Goal: Task Accomplishment & Management: Use online tool/utility

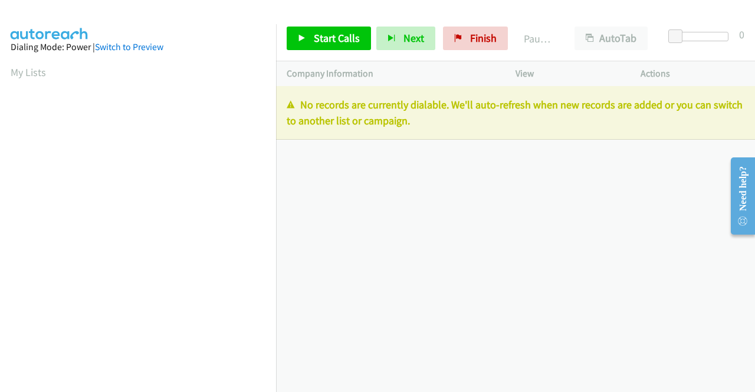
drag, startPoint x: 692, startPoint y: 156, endPoint x: 681, endPoint y: 155, distance: 11.9
click at [688, 156] on div "+1 415-964-1034 Call failed - Please reload the list and try again The Callbar …" at bounding box center [515, 239] width 479 height 306
click at [471, 45] on link "Finish" at bounding box center [475, 39] width 65 height 24
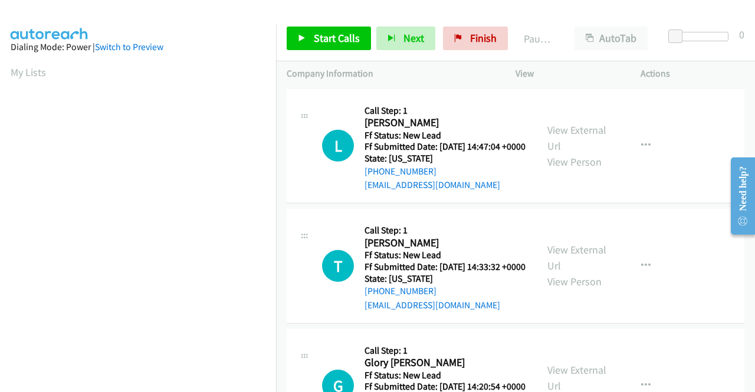
click at [646, 206] on td "L Callback Scheduled Call Step: 1 Leo Love America/New_York Ff Status: New Lead…" at bounding box center [515, 146] width 479 height 120
click at [589, 139] on link "View External Url" at bounding box center [576, 137] width 59 height 29
click at [579, 264] on link "View External Url" at bounding box center [576, 257] width 59 height 29
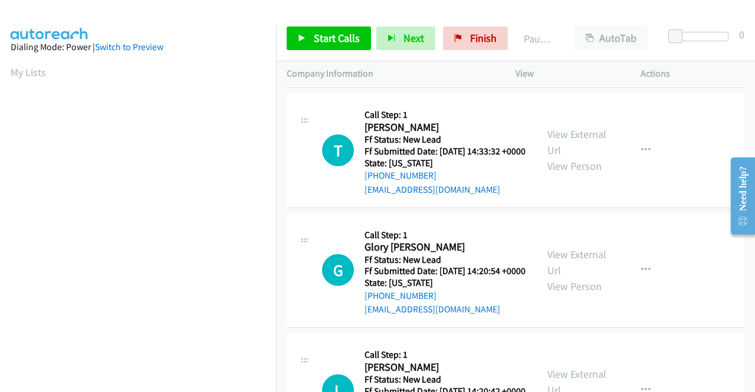
scroll to position [118, 0]
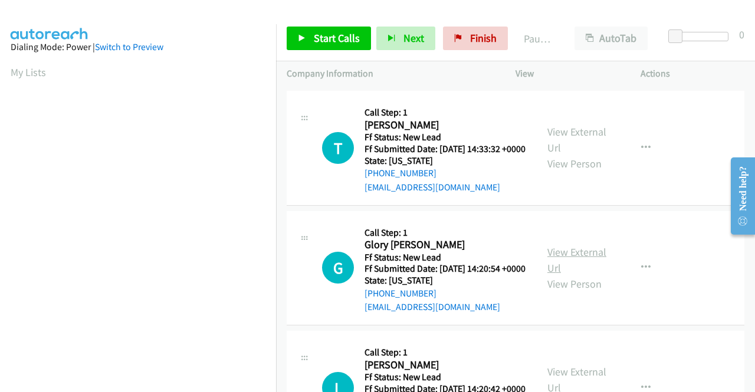
click at [559, 275] on link "View External Url" at bounding box center [576, 259] width 59 height 29
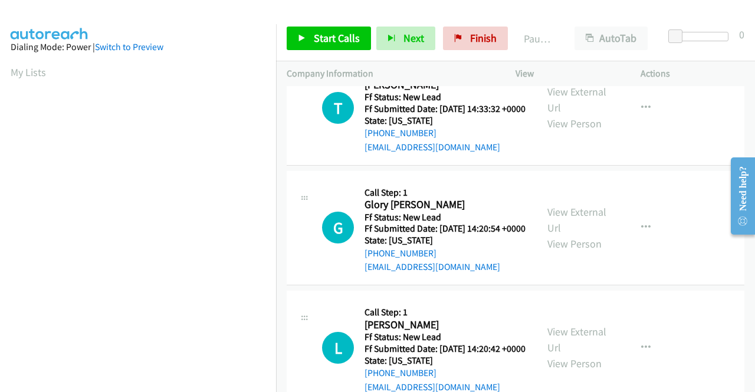
scroll to position [177, 0]
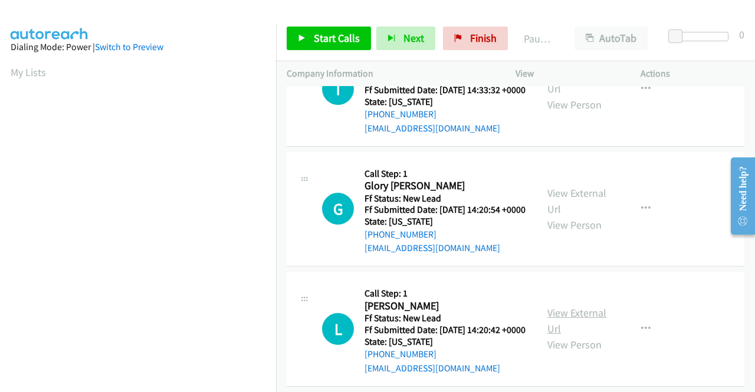
click at [565, 336] on link "View External Url" at bounding box center [576, 320] width 59 height 29
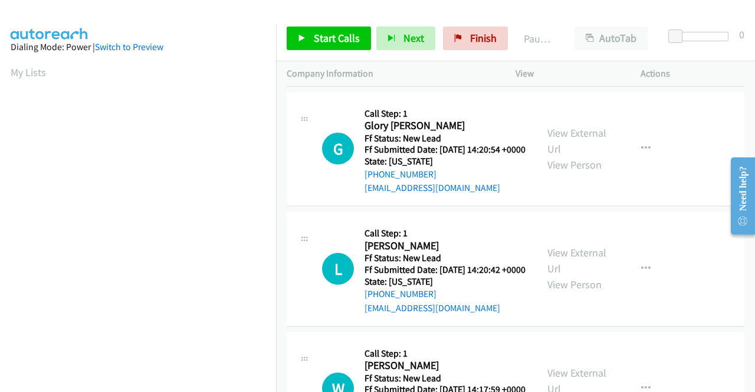
scroll to position [295, 0]
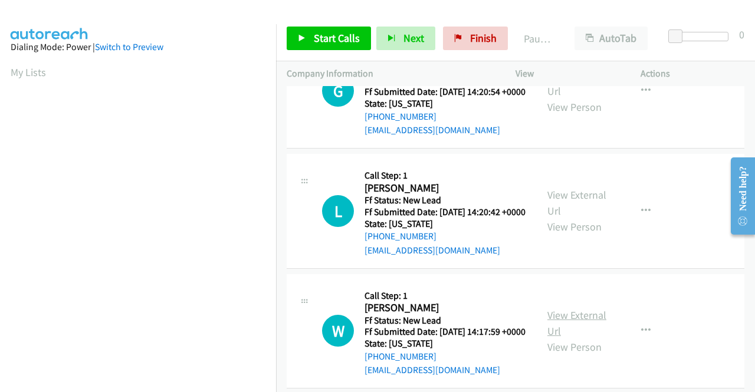
click at [566, 338] on link "View External Url" at bounding box center [576, 322] width 59 height 29
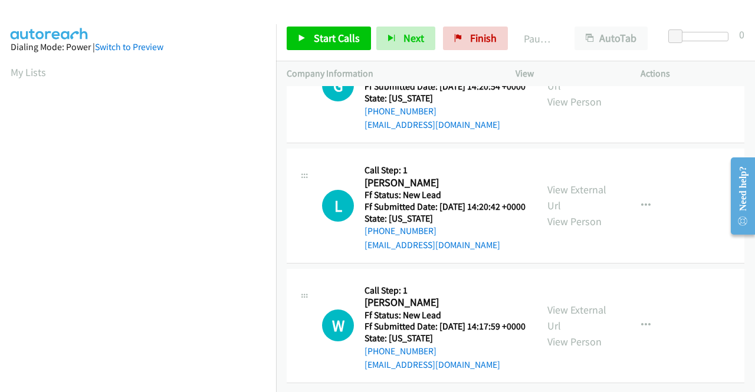
scroll to position [366, 0]
click at [337, 38] on span "Start Calls" at bounding box center [337, 38] width 46 height 14
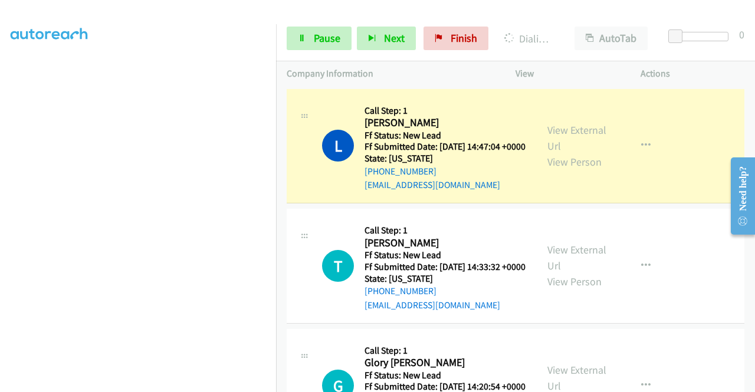
scroll to position [33, 0]
click at [324, 42] on span "Pause" at bounding box center [327, 38] width 27 height 14
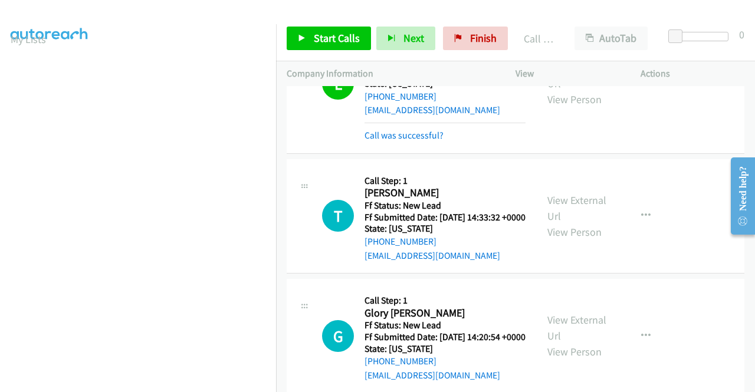
scroll to position [118, 0]
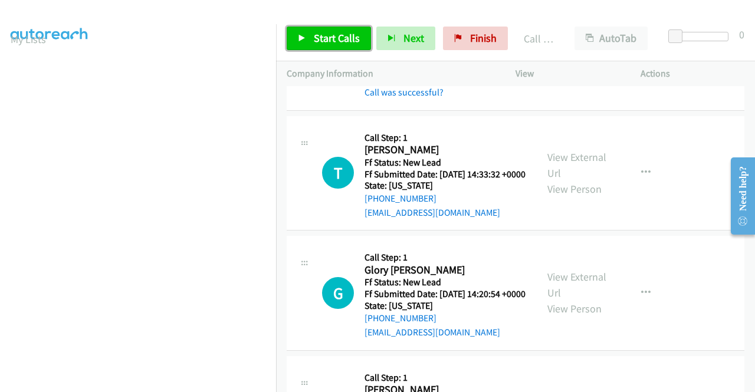
drag, startPoint x: 356, startPoint y: 40, endPoint x: 459, endPoint y: 10, distance: 106.9
click at [356, 40] on span "Start Calls" at bounding box center [337, 38] width 46 height 14
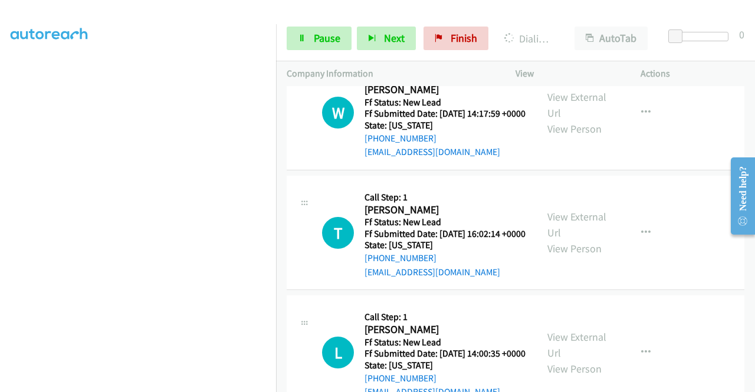
scroll to position [590, 0]
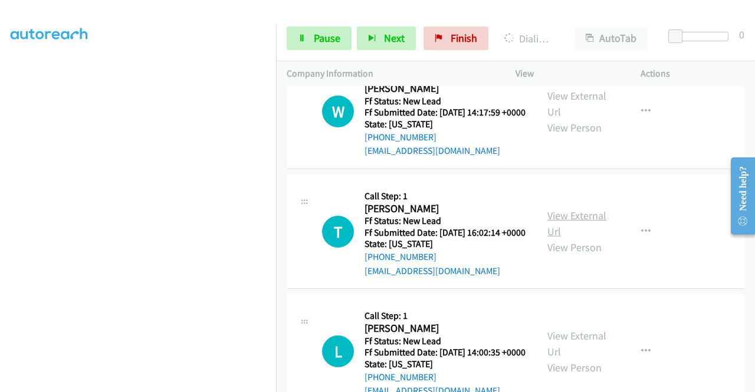
click at [594, 238] on link "View External Url" at bounding box center [576, 223] width 59 height 29
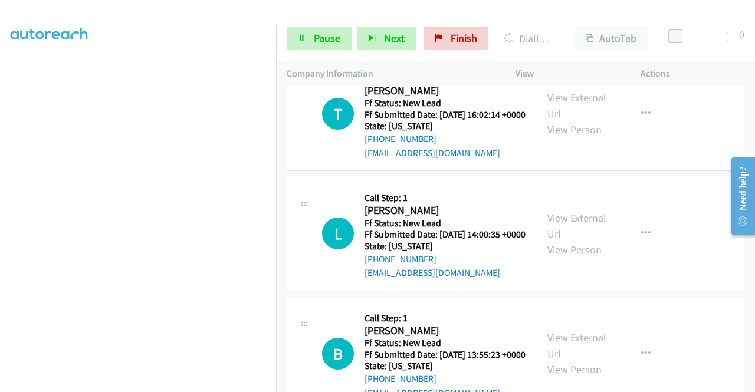
click at [579, 258] on div "View External Url View Person" at bounding box center [577, 234] width 61 height 48
click at [577, 241] on link "View External Url" at bounding box center [576, 225] width 59 height 29
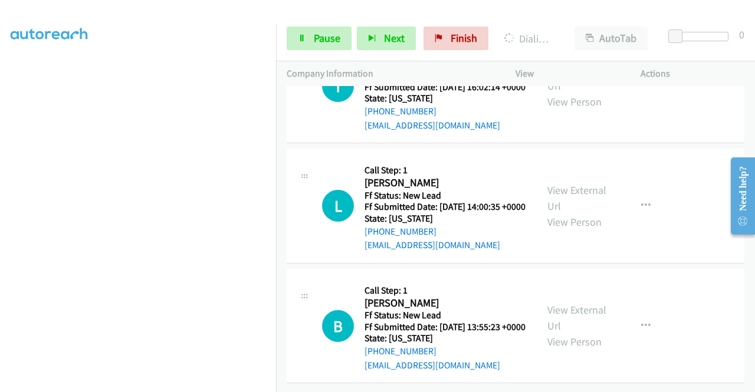
scroll to position [835, 0]
click at [558, 303] on link "View External Url" at bounding box center [576, 317] width 59 height 29
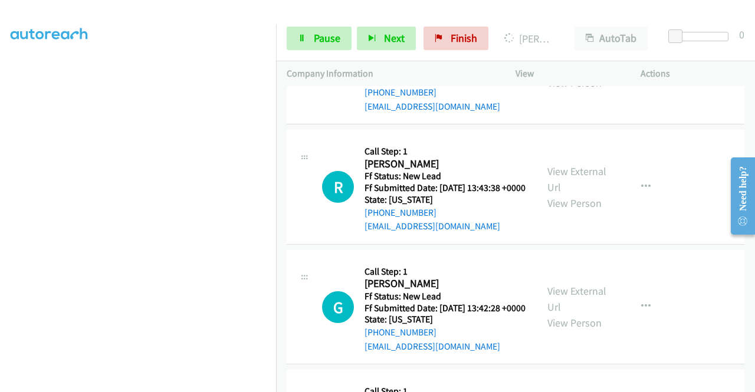
scroll to position [1096, 0]
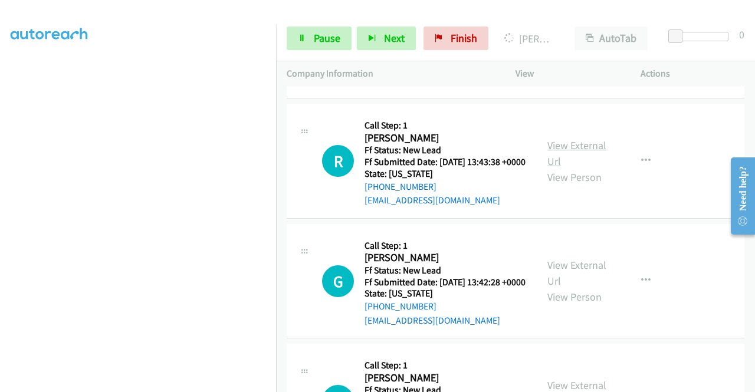
click at [580, 168] on link "View External Url" at bounding box center [576, 153] width 59 height 29
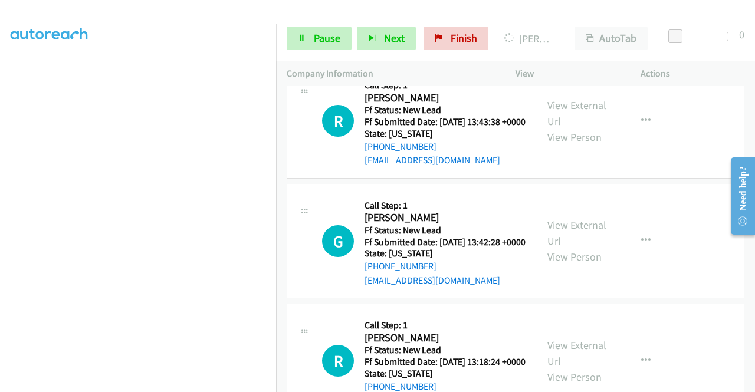
scroll to position [1214, 0]
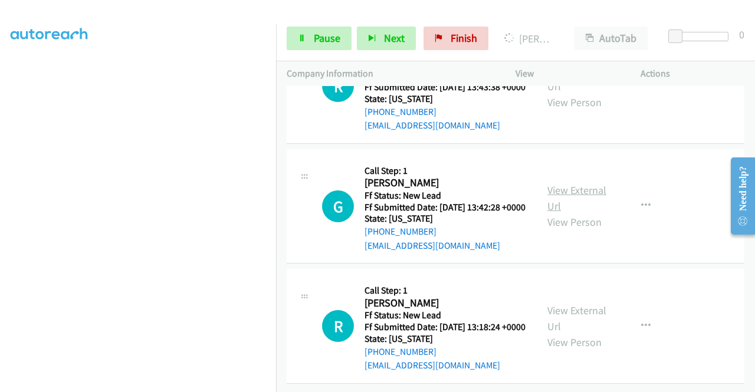
click at [570, 213] on link "View External Url" at bounding box center [576, 197] width 59 height 29
click at [591, 330] on link "View External Url" at bounding box center [576, 318] width 59 height 29
click at [300, 22] on div "Start Calls Pause Next Finish Dialing Leonard Esser AutoTab AutoTab 0" at bounding box center [515, 38] width 479 height 45
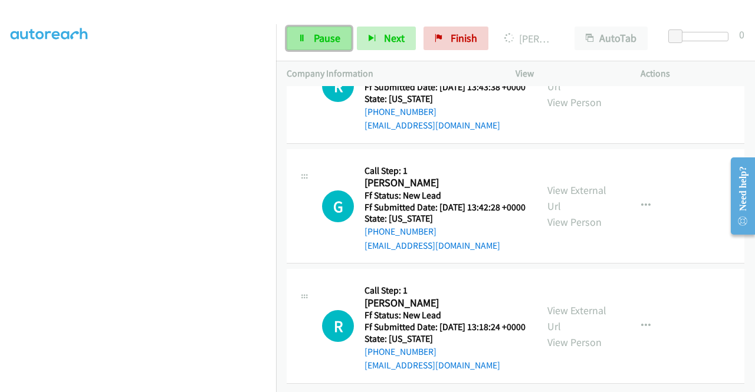
click at [300, 38] on icon at bounding box center [302, 39] width 8 height 8
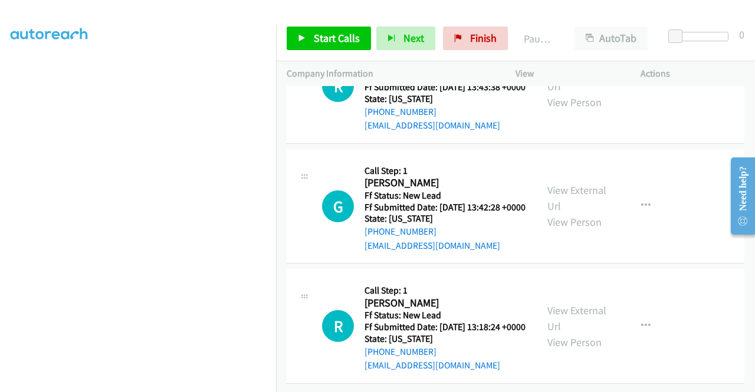
scroll to position [1329, 0]
click at [351, 34] on span "Start Calls" at bounding box center [337, 38] width 46 height 14
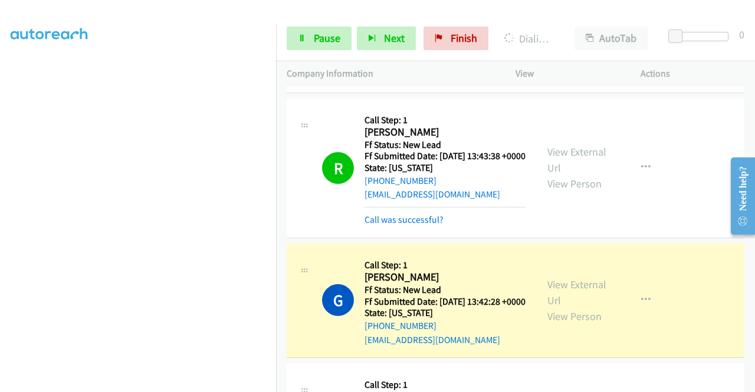
scroll to position [0, 0]
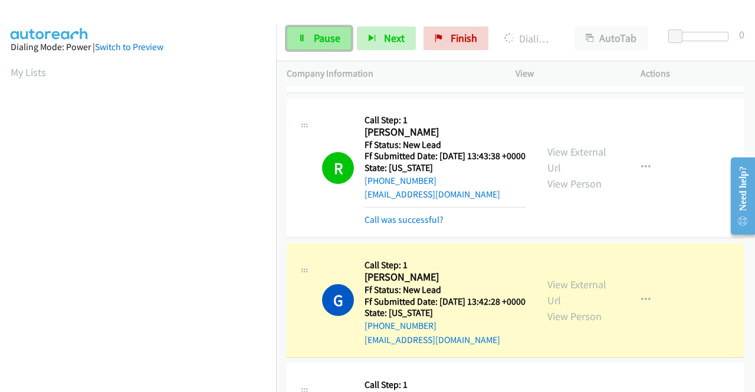
click at [339, 35] on span "Pause" at bounding box center [327, 38] width 27 height 14
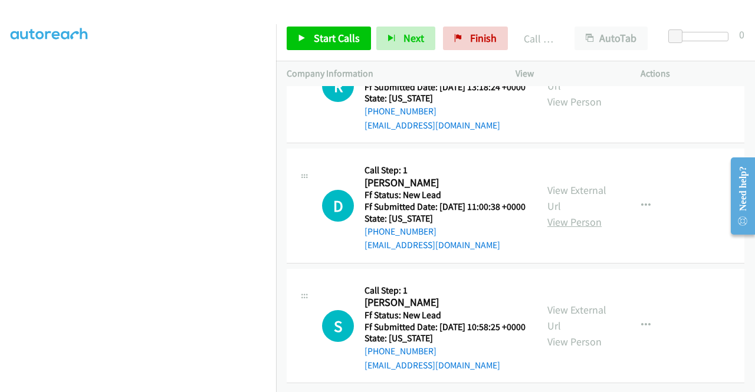
scroll to position [1624, 0]
click at [579, 208] on link "View External Url" at bounding box center [576, 197] width 59 height 29
click at [590, 333] on link "View External Url" at bounding box center [576, 317] width 59 height 29
click at [323, 37] on span "Start Calls" at bounding box center [337, 38] width 46 height 14
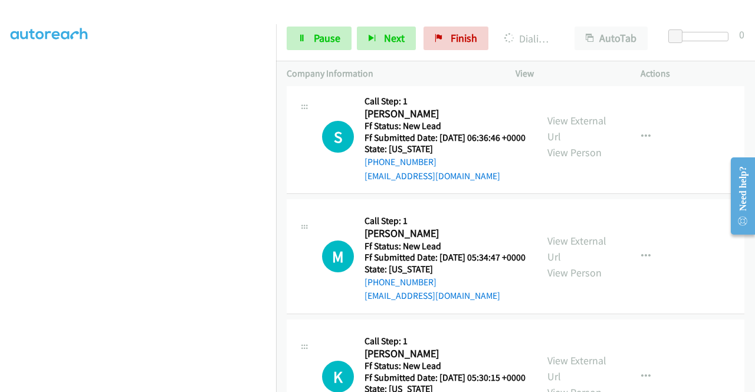
scroll to position [1903, 0]
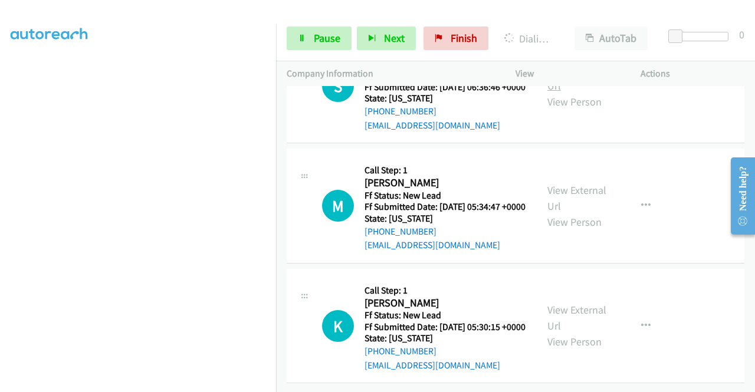
click at [588, 93] on link "View External Url" at bounding box center [576, 77] width 59 height 29
click at [577, 213] on link "View External Url" at bounding box center [576, 197] width 59 height 29
click at [566, 303] on link "View External Url" at bounding box center [576, 317] width 59 height 29
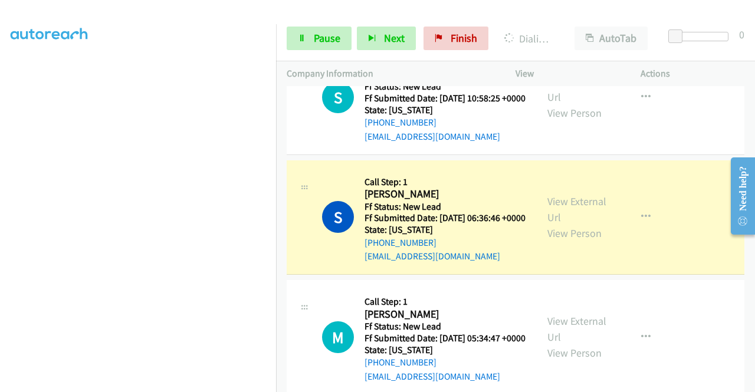
scroll to position [1850, 0]
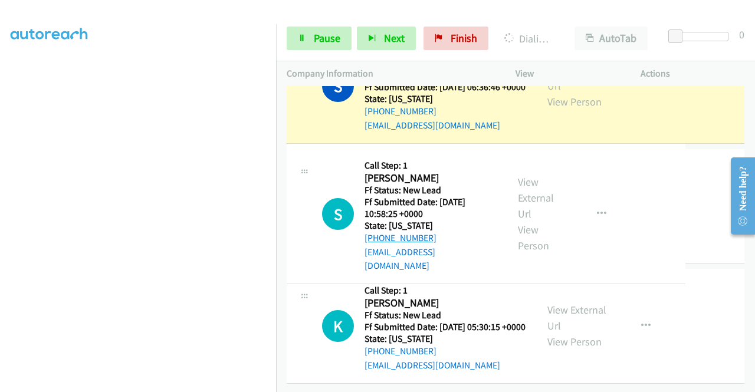
drag, startPoint x: 442, startPoint y: 205, endPoint x: 387, endPoint y: 208, distance: 54.3
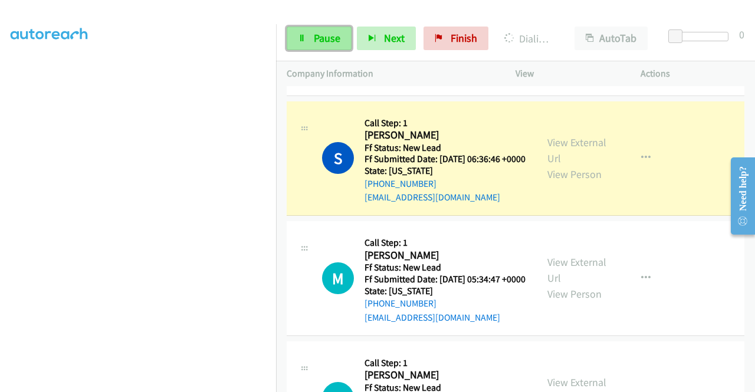
click at [335, 36] on span "Pause" at bounding box center [327, 38] width 27 height 14
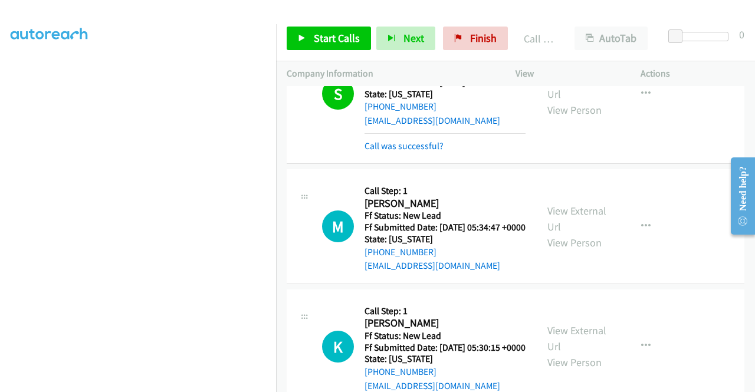
scroll to position [1909, 0]
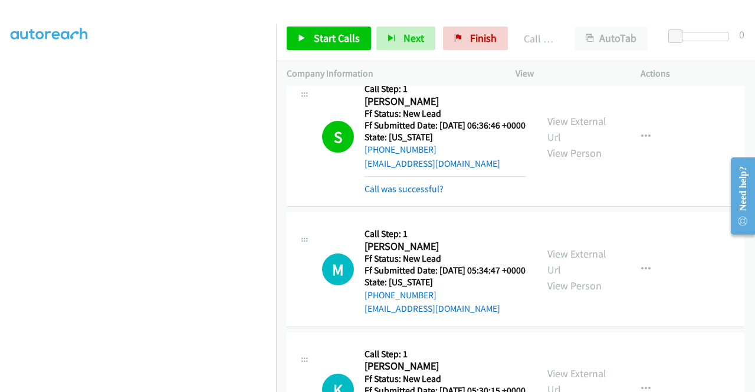
click at [425, 50] on link "Call was successful?" at bounding box center [403, 43] width 79 height 11
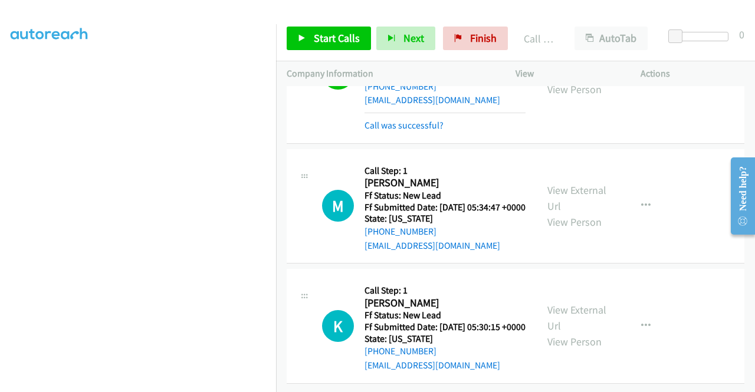
scroll to position [2136, 0]
click at [340, 45] on link "Start Calls" at bounding box center [329, 39] width 84 height 24
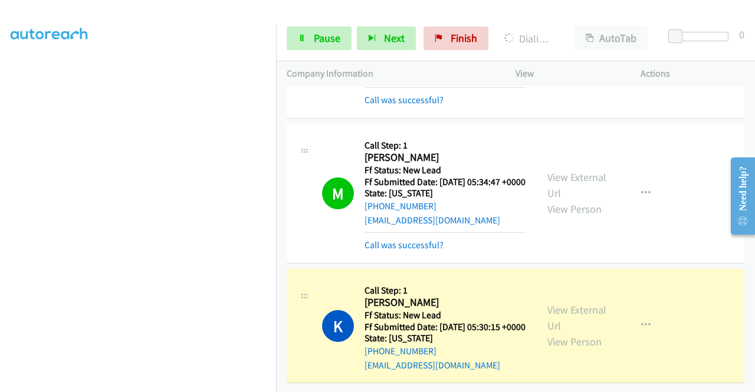
scroll to position [0, 0]
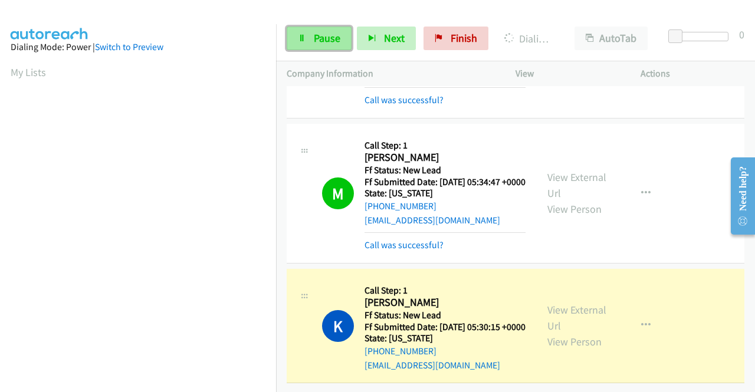
click at [331, 41] on span "Pause" at bounding box center [327, 38] width 27 height 14
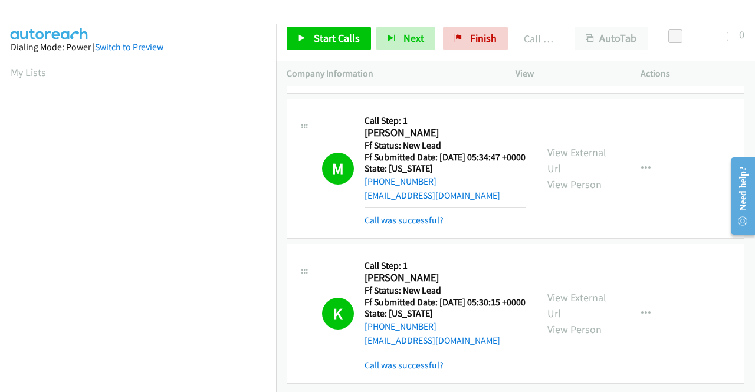
scroll to position [2239, 0]
click at [454, 38] on icon at bounding box center [458, 39] width 8 height 8
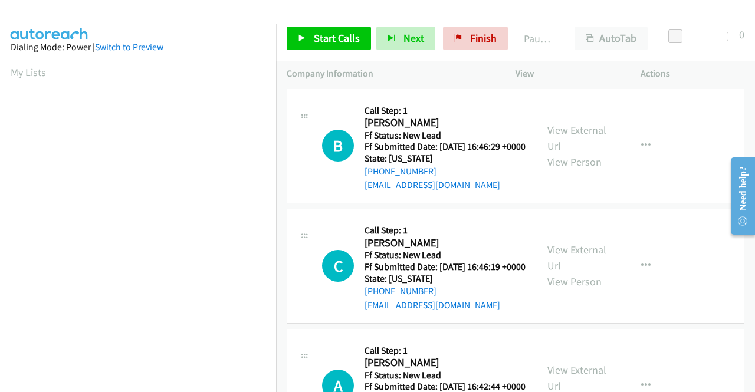
click at [660, 218] on td "C Callback Scheduled Call Step: 1 Christopher Chau America/Los_Angeles Ff Statu…" at bounding box center [515, 266] width 479 height 120
click at [578, 139] on link "View External Url" at bounding box center [576, 137] width 59 height 29
click at [586, 267] on link "View External Url" at bounding box center [576, 257] width 59 height 29
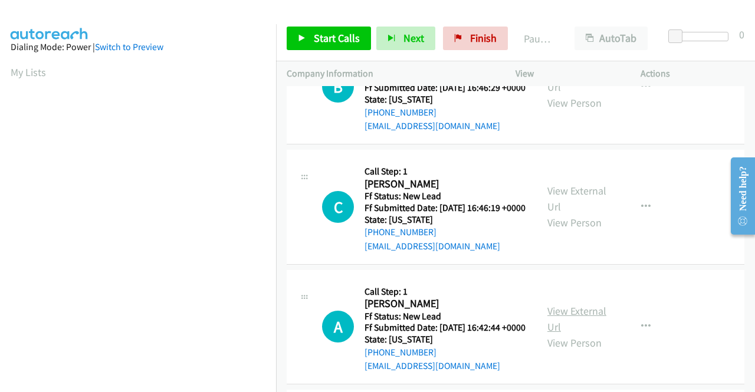
click at [584, 334] on link "View External Url" at bounding box center [576, 318] width 59 height 29
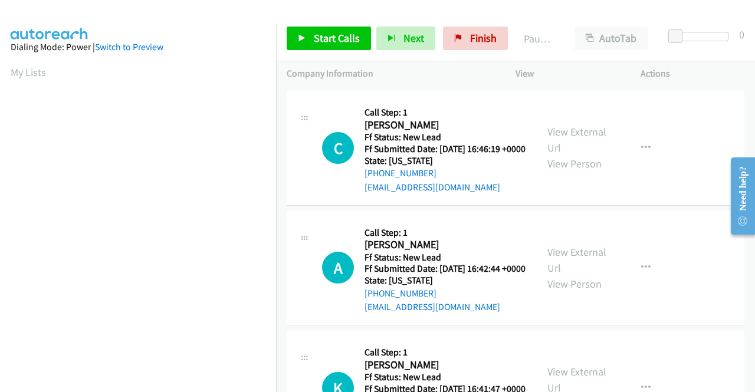
scroll to position [177, 0]
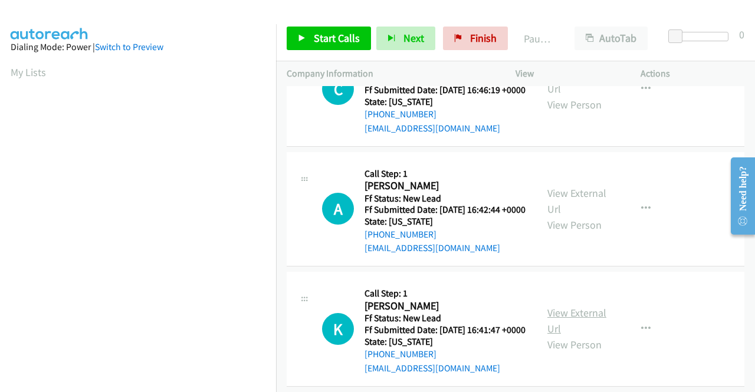
click at [575, 336] on link "View External Url" at bounding box center [576, 320] width 59 height 29
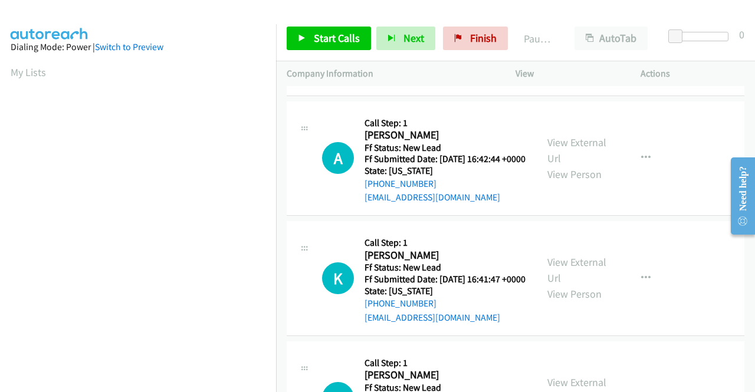
scroll to position [354, 0]
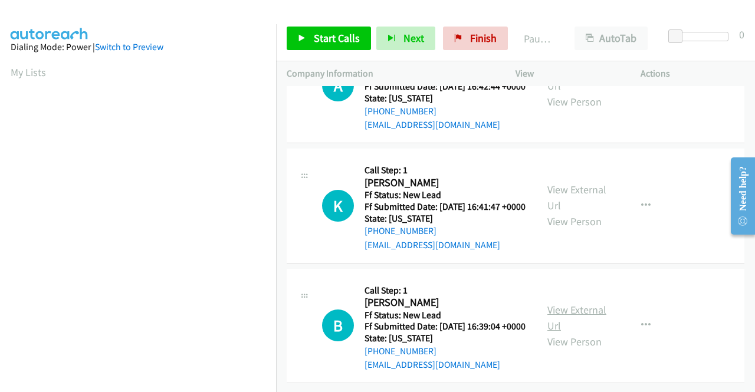
click at [585, 307] on link "View External Url" at bounding box center [576, 317] width 59 height 29
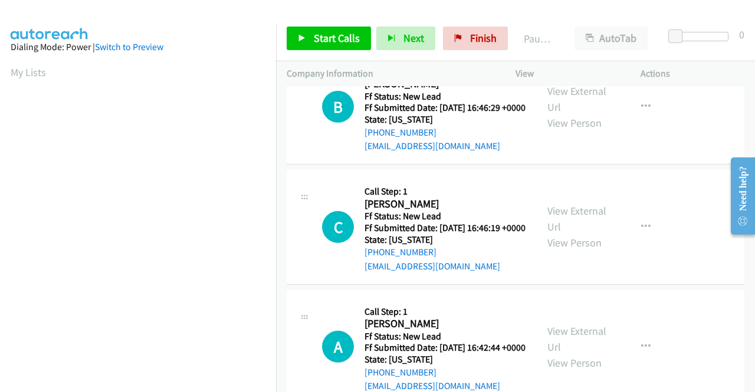
scroll to position [0, 0]
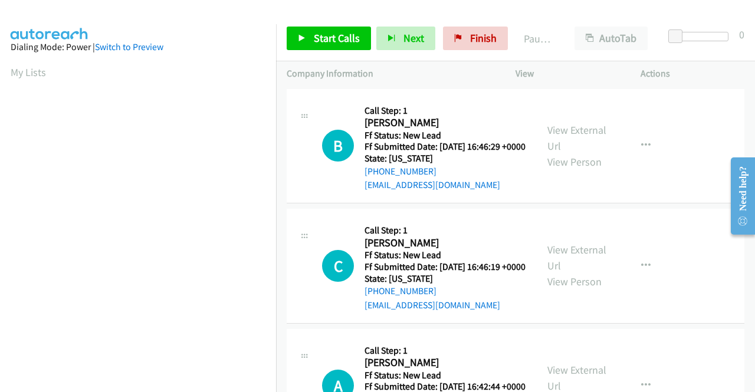
drag, startPoint x: 320, startPoint y: 19, endPoint x: 323, endPoint y: 26, distance: 6.9
click at [320, 19] on div "Start Calls Pause Next Finish Paused AutoTab AutoTab 0" at bounding box center [515, 38] width 479 height 45
click at [328, 35] on span "Start Calls" at bounding box center [337, 38] width 46 height 14
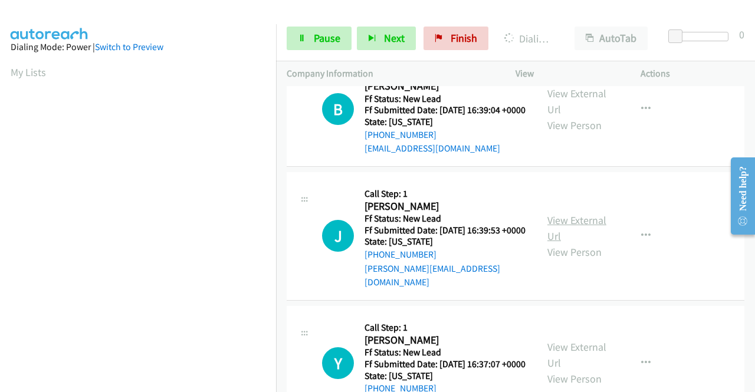
scroll to position [269, 0]
click at [583, 243] on link "View External Url" at bounding box center [576, 227] width 59 height 29
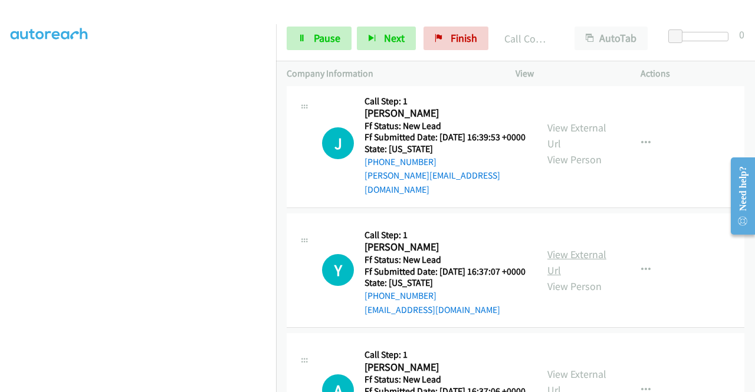
scroll to position [735, 0]
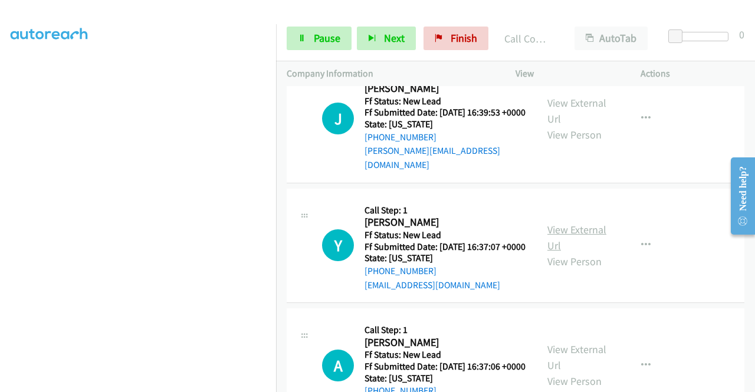
click at [597, 252] on link "View External Url" at bounding box center [576, 237] width 59 height 29
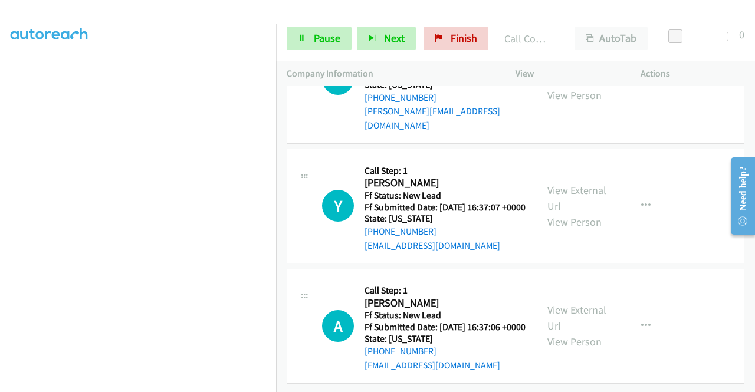
scroll to position [853, 0]
click at [582, 303] on link "View External Url" at bounding box center [576, 317] width 59 height 29
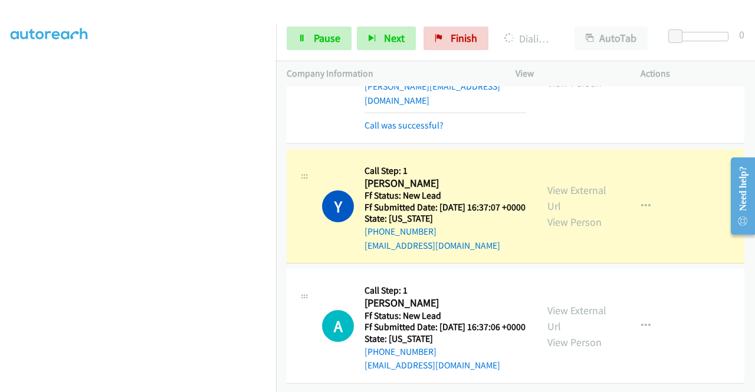
scroll to position [269, 0]
click at [312, 34] on link "Pause" at bounding box center [319, 39] width 65 height 24
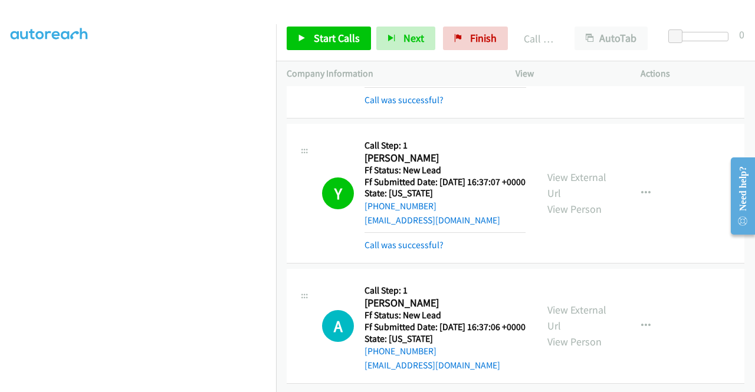
scroll to position [934, 0]
click at [339, 40] on span "Start Calls" at bounding box center [337, 38] width 46 height 14
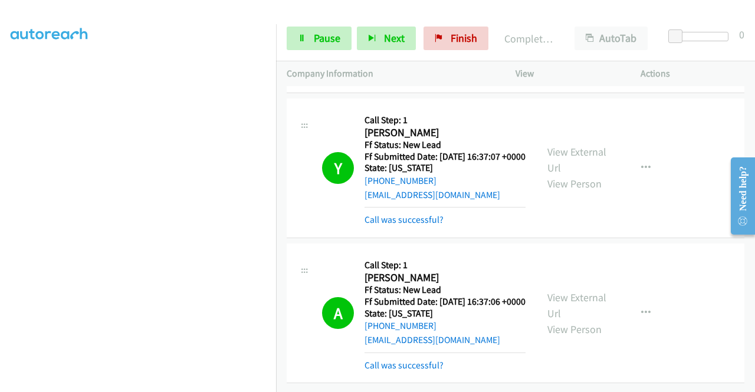
scroll to position [1013, 0]
click at [477, 12] on div at bounding box center [372, 22] width 744 height 45
click at [434, 45] on link "Finish" at bounding box center [455, 39] width 65 height 24
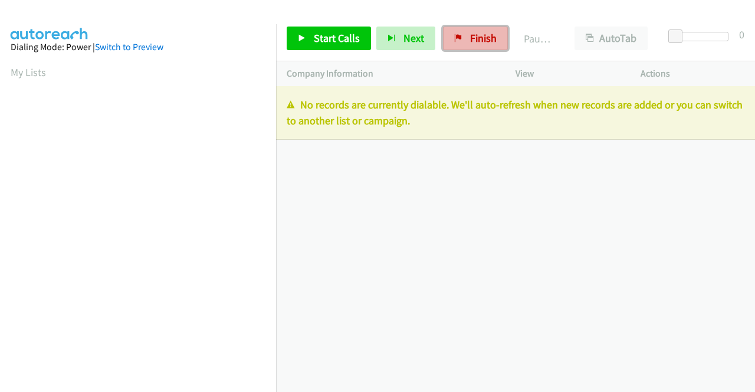
click at [471, 38] on span "Finish" at bounding box center [483, 38] width 27 height 14
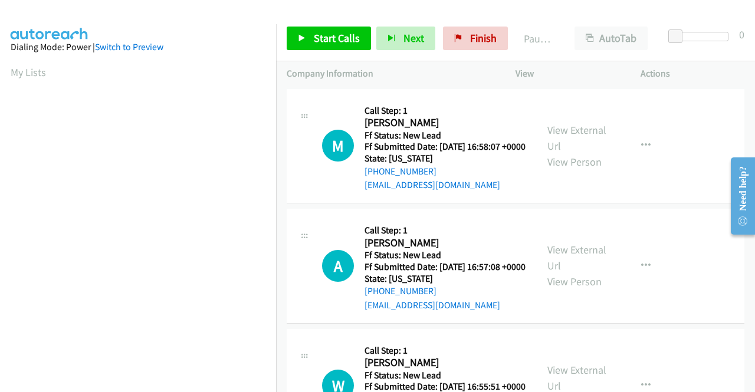
scroll to position [269, 0]
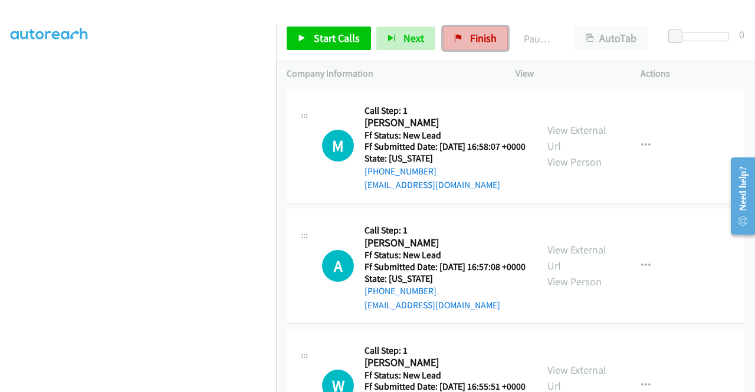
click at [473, 35] on span "Finish" at bounding box center [483, 38] width 27 height 14
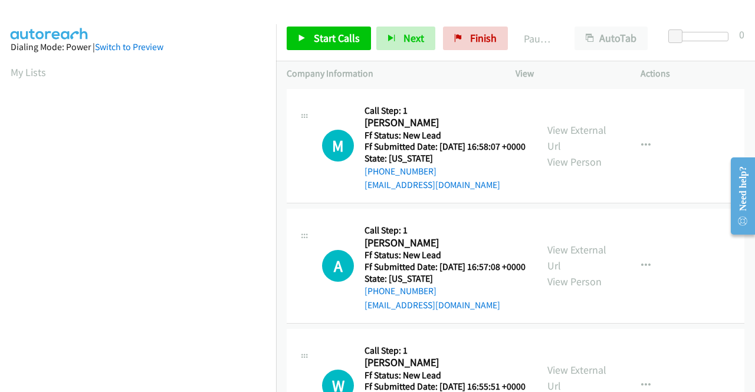
click at [717, 133] on div "M Callback Scheduled Call Step: 1 Mariella Ayala America/Los_Angeles Ff Status:…" at bounding box center [516, 146] width 458 height 115
click at [588, 140] on link "View External Url" at bounding box center [576, 137] width 59 height 29
click at [592, 268] on link "View External Url" at bounding box center [576, 257] width 59 height 29
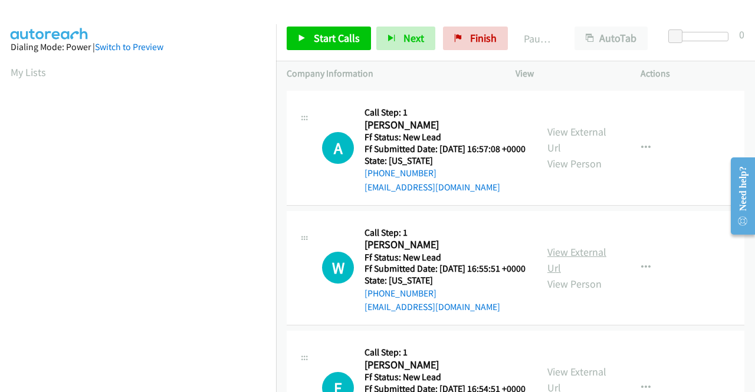
click at [573, 275] on link "View External Url" at bounding box center [576, 259] width 59 height 29
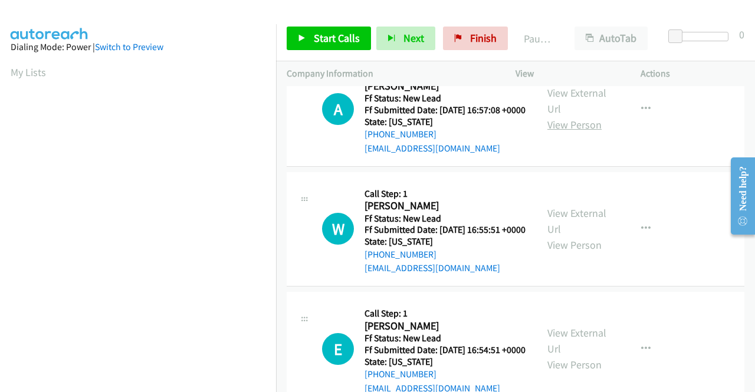
scroll to position [177, 0]
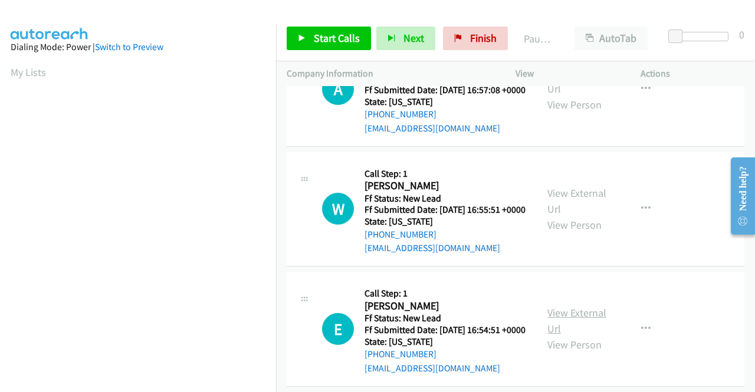
click at [583, 336] on link "View External Url" at bounding box center [576, 320] width 59 height 29
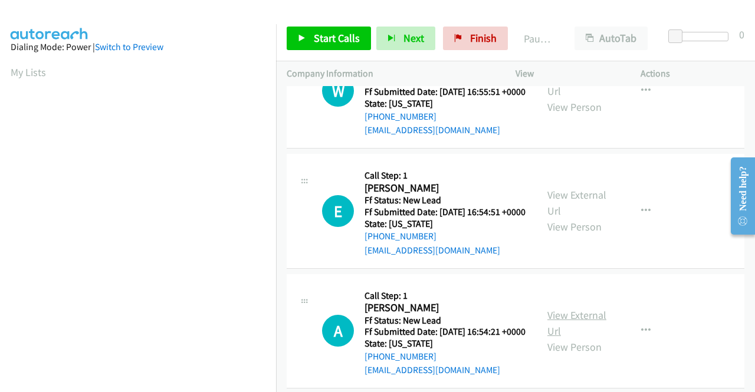
click at [583, 338] on link "View External Url" at bounding box center [576, 322] width 59 height 29
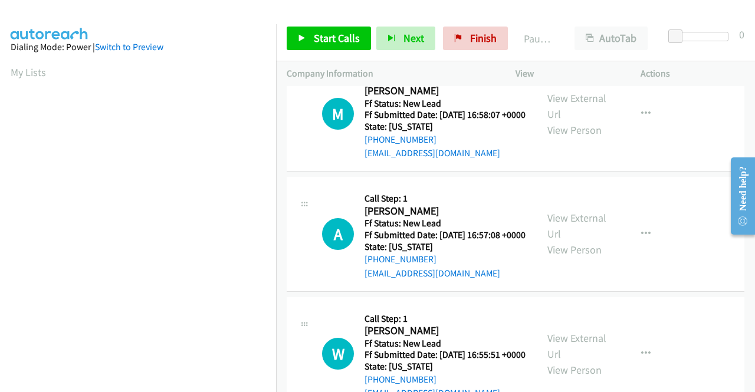
scroll to position [0, 0]
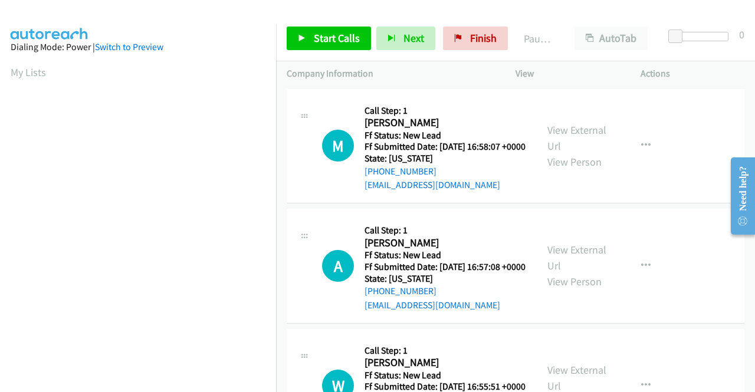
click at [323, 24] on div "Start Calls Pause Next Finish Paused AutoTab AutoTab 0" at bounding box center [515, 38] width 479 height 45
click at [333, 33] on span "Start Calls" at bounding box center [337, 38] width 46 height 14
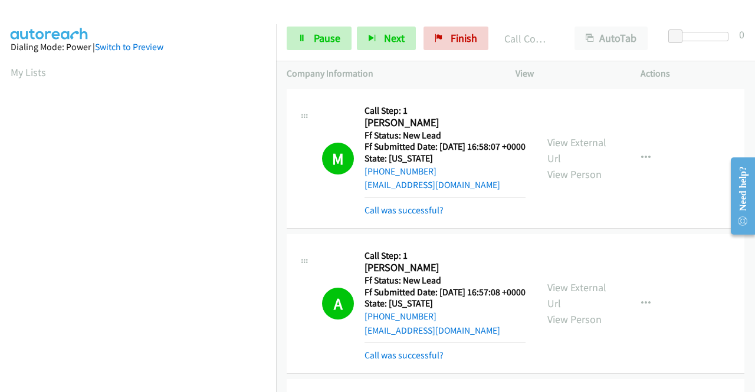
scroll to position [269, 0]
click at [303, 53] on div "Start Calls Pause Next Finish Call Completed AutoTab AutoTab 0" at bounding box center [515, 38] width 479 height 45
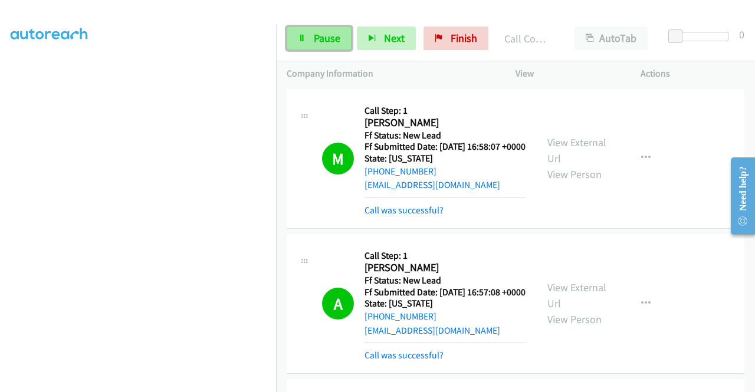
click at [300, 45] on link "Pause" at bounding box center [319, 39] width 65 height 24
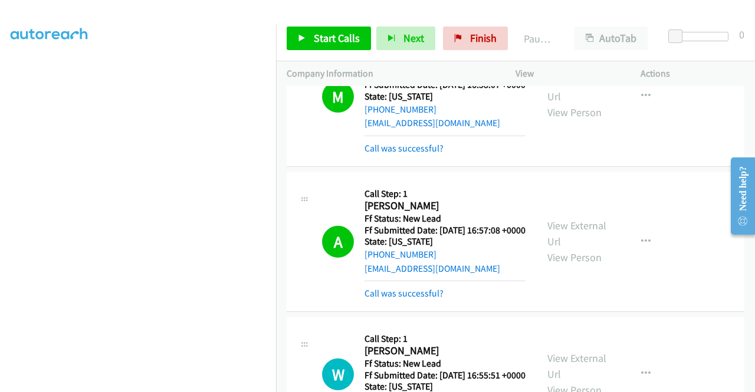
scroll to position [177, 0]
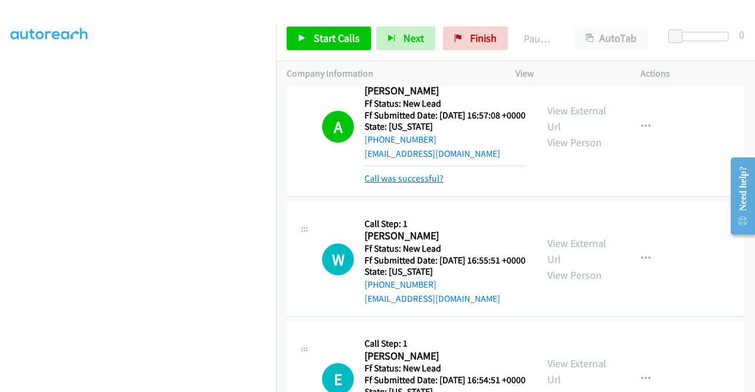
click at [432, 184] on link "Call was successful?" at bounding box center [403, 178] width 79 height 11
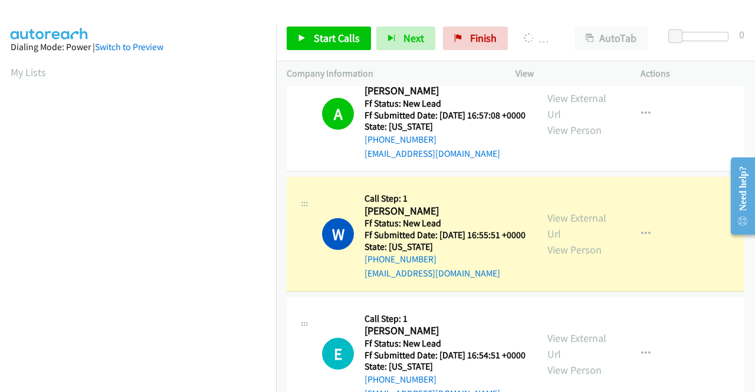
scroll to position [269, 0]
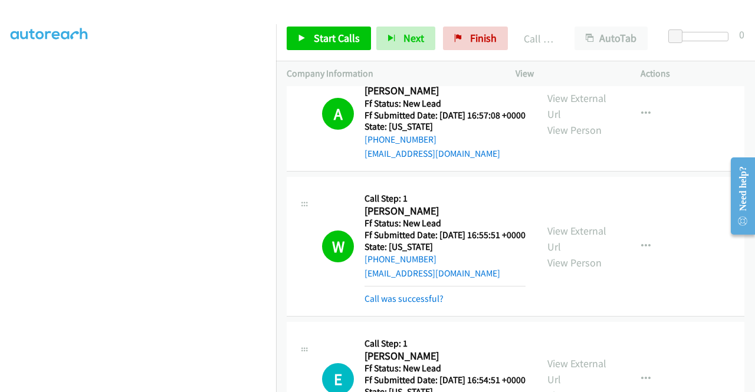
click at [705, 172] on div "A Callback Scheduled Call Step: 1 Alice Guzman America/Chicago Ff Status: New L…" at bounding box center [516, 114] width 458 height 115
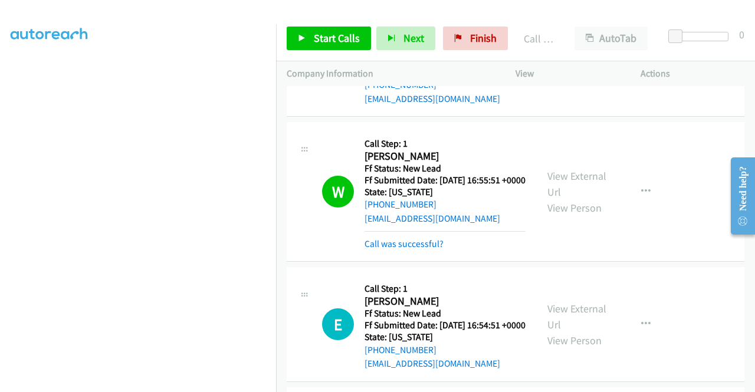
scroll to position [295, 0]
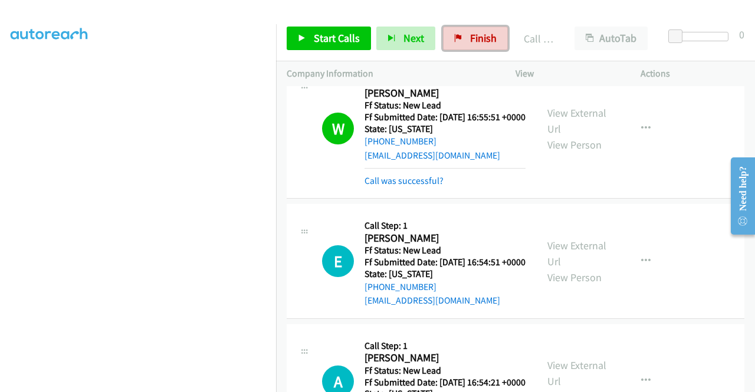
drag, startPoint x: 477, startPoint y: 37, endPoint x: 511, endPoint y: 2, distance: 48.8
click at [477, 37] on span "Finish" at bounding box center [483, 38] width 27 height 14
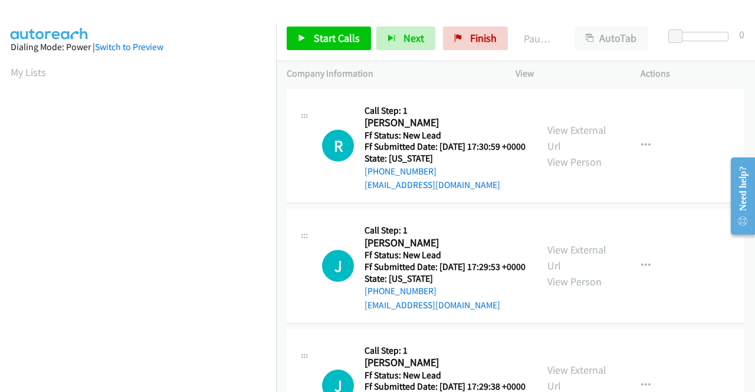
click at [699, 206] on td "R Callback Scheduled Call Step: 1 [PERSON_NAME] America/Los_Angeles Ff Status: …" at bounding box center [515, 146] width 479 height 120
click at [570, 139] on link "View External Url" at bounding box center [576, 137] width 59 height 29
click at [583, 268] on link "View External Url" at bounding box center [576, 257] width 59 height 29
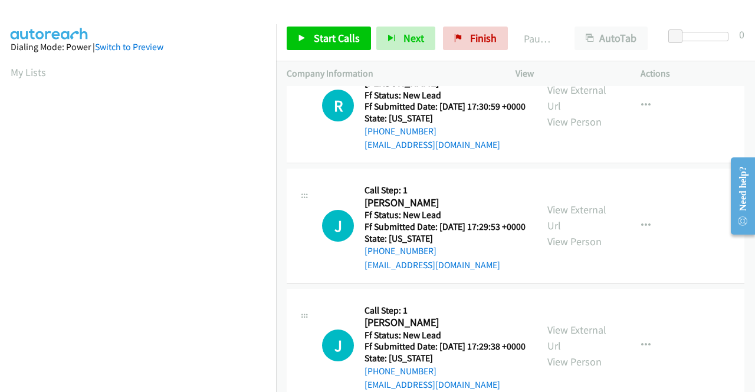
scroll to position [59, 0]
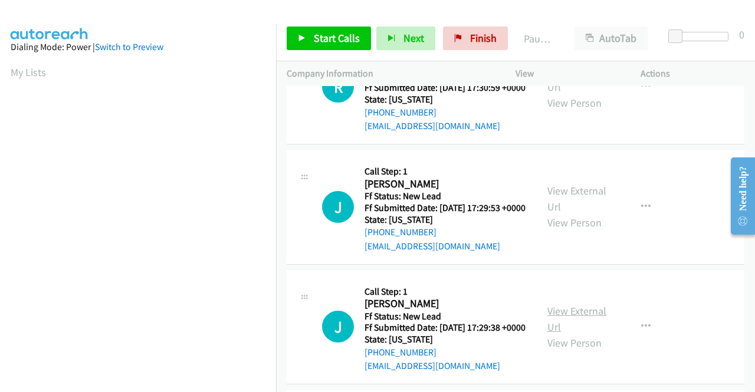
click at [599, 334] on link "View External Url" at bounding box center [576, 318] width 59 height 29
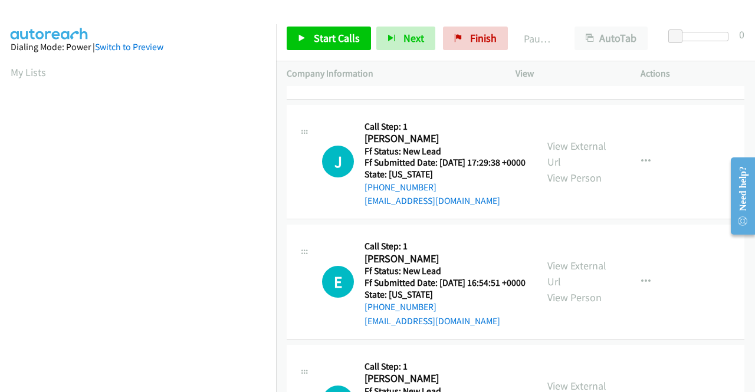
scroll to position [236, 0]
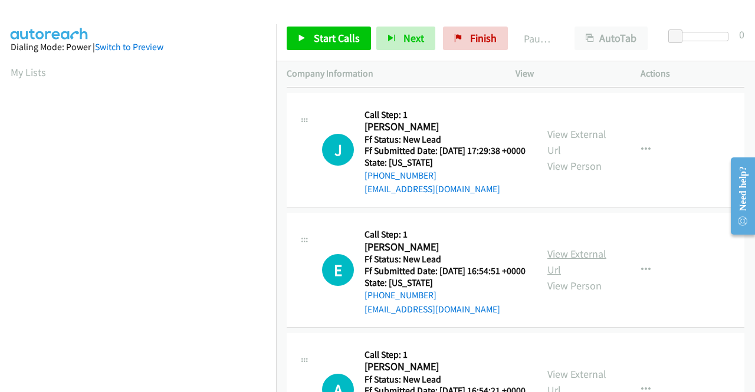
click at [585, 277] on link "View External Url" at bounding box center [576, 261] width 59 height 29
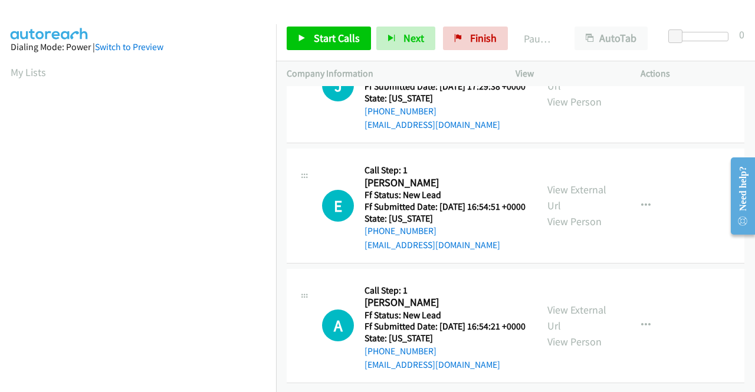
scroll to position [354, 0]
click at [572, 312] on link "View External Url" at bounding box center [576, 317] width 59 height 29
click at [326, 19] on div "Start Calls Pause Next Finish Paused AutoTab AutoTab 0" at bounding box center [515, 38] width 479 height 45
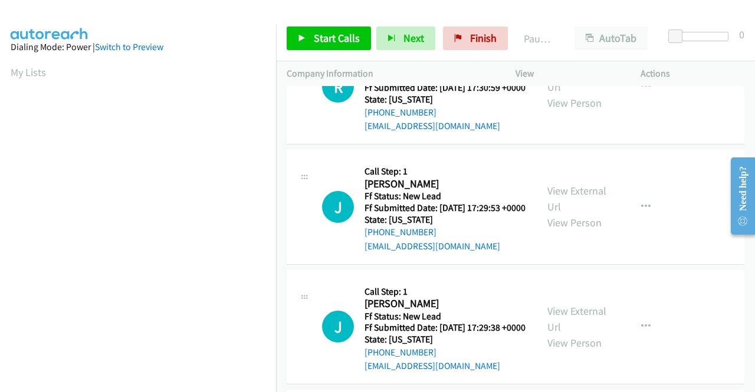
scroll to position [0, 0]
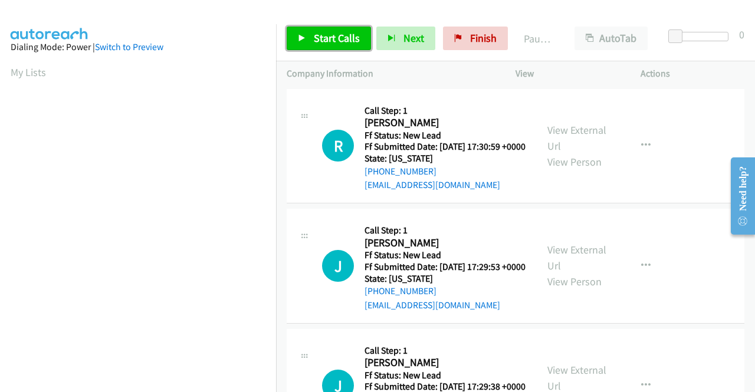
click at [317, 38] on span "Start Calls" at bounding box center [337, 38] width 46 height 14
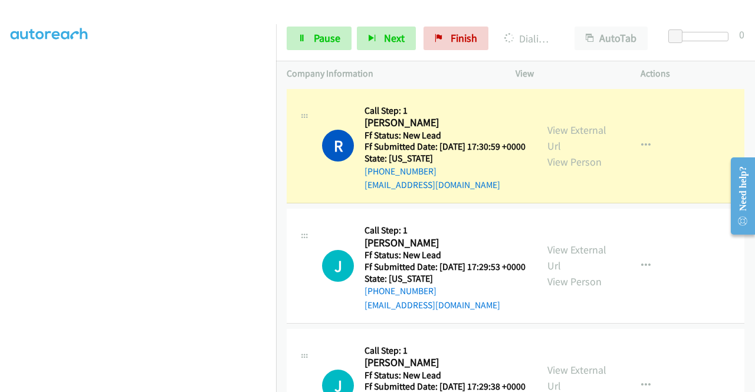
scroll to position [33, 0]
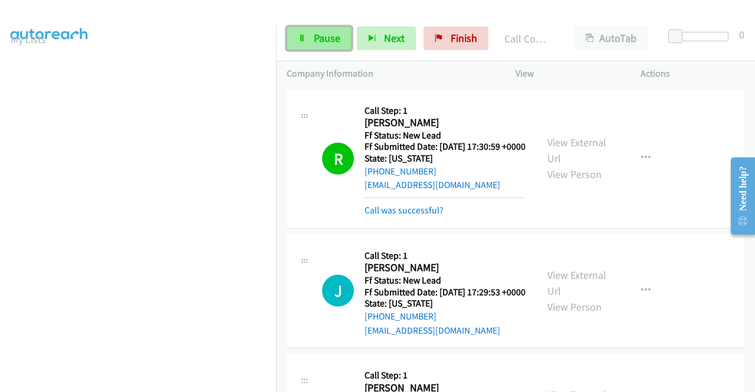
click at [333, 36] on span "Pause" at bounding box center [327, 38] width 27 height 14
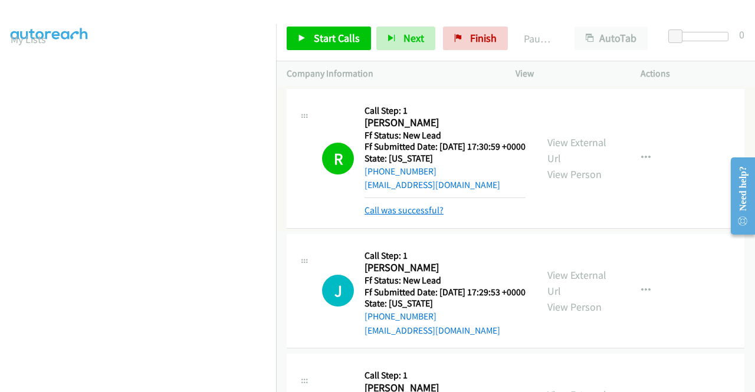
click at [432, 216] on link "Call was successful?" at bounding box center [403, 210] width 79 height 11
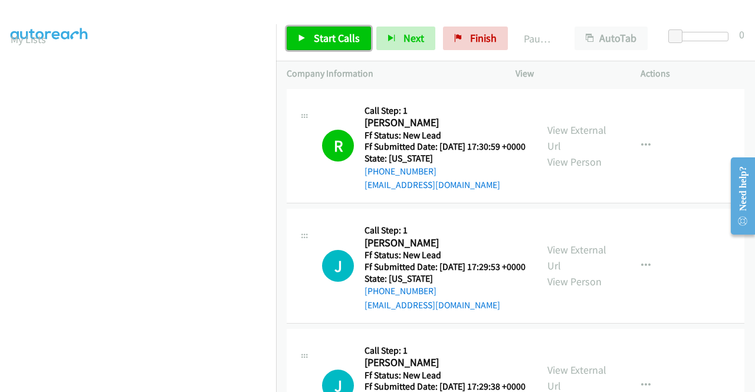
click at [311, 42] on link "Start Calls" at bounding box center [329, 39] width 84 height 24
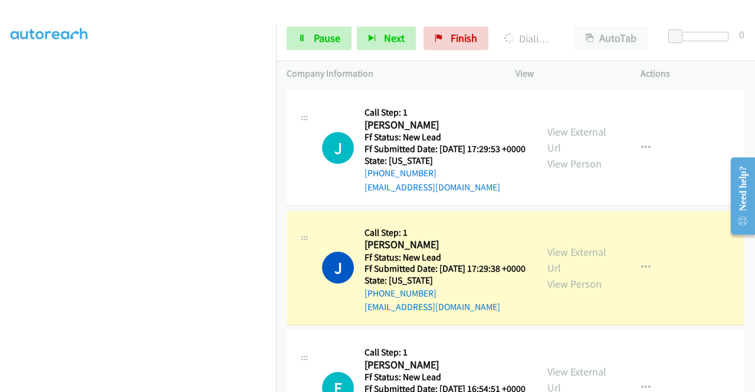
scroll to position [0, 0]
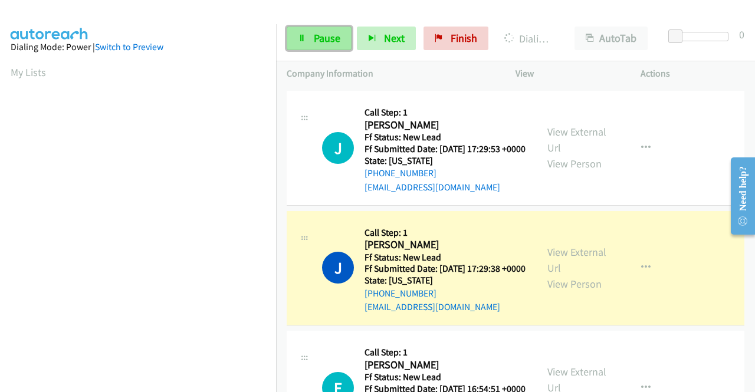
click at [329, 37] on span "Pause" at bounding box center [327, 38] width 27 height 14
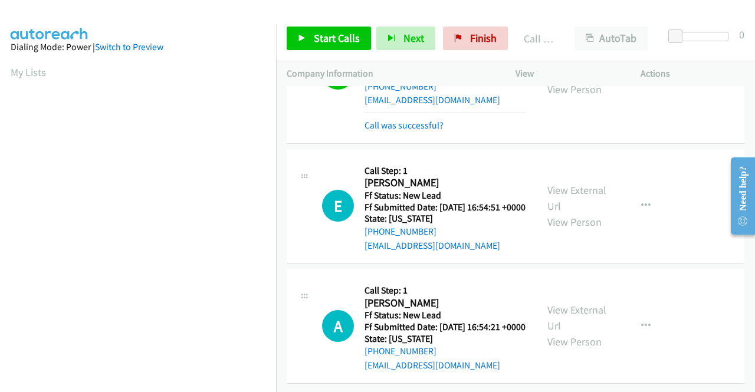
scroll to position [354, 0]
click at [320, 40] on span "Start Calls" at bounding box center [337, 38] width 46 height 14
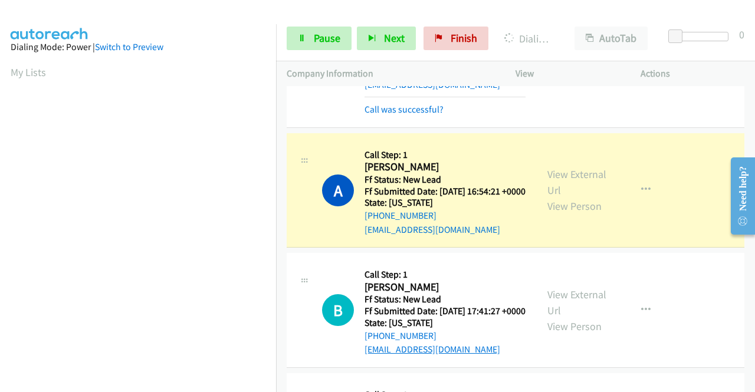
scroll to position [626, 0]
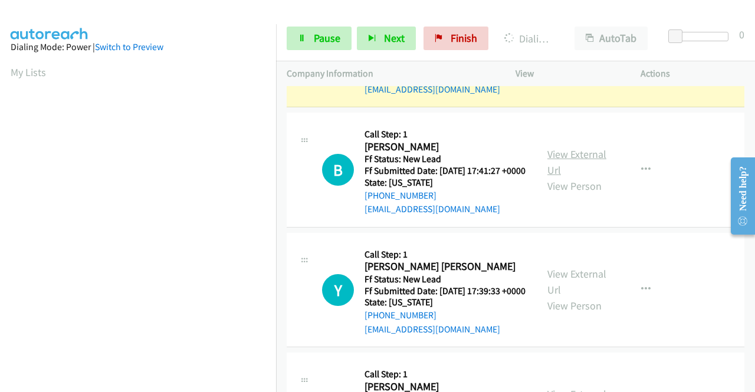
click at [561, 177] on link "View External Url" at bounding box center [576, 161] width 59 height 29
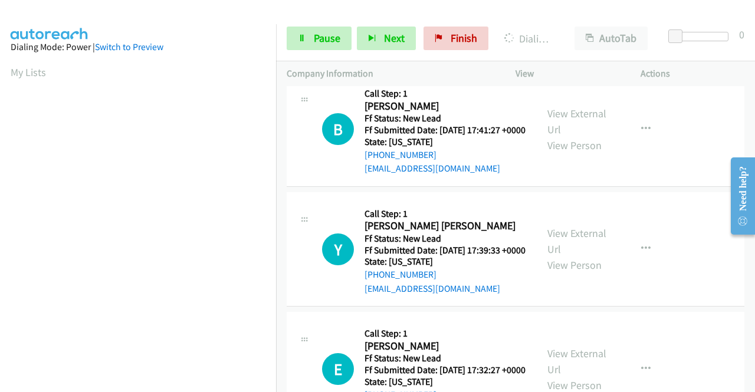
scroll to position [685, 0]
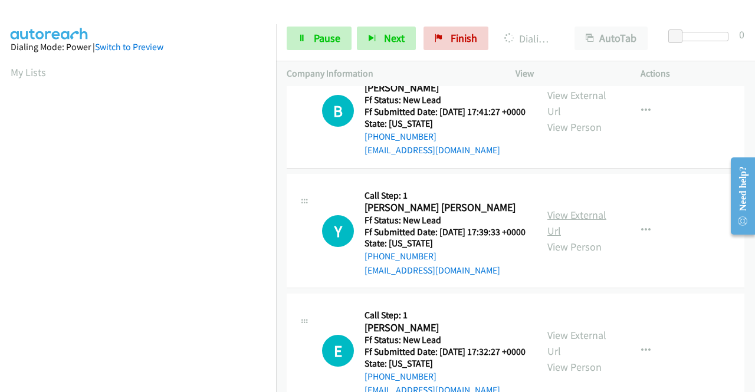
click at [594, 238] on link "View External Url" at bounding box center [576, 222] width 59 height 29
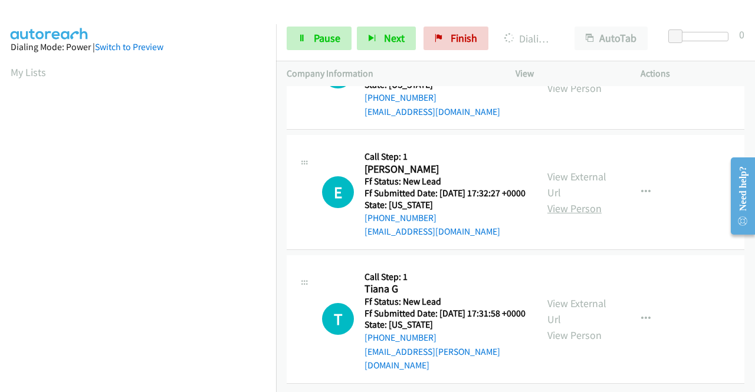
scroll to position [862, 0]
click at [574, 199] on link "View External Url" at bounding box center [576, 184] width 59 height 29
click at [579, 297] on link "View External Url" at bounding box center [576, 311] width 59 height 29
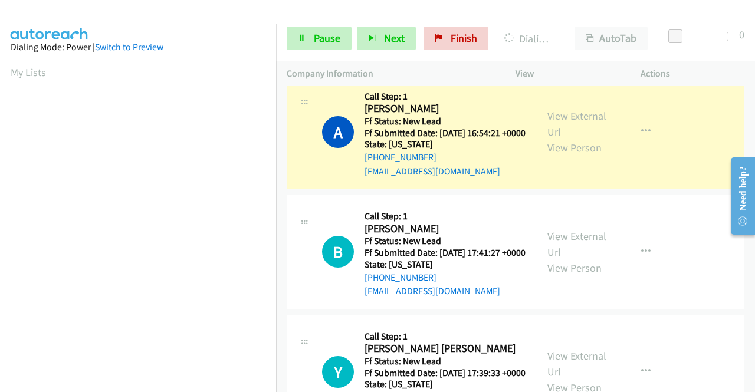
scroll to position [528, 0]
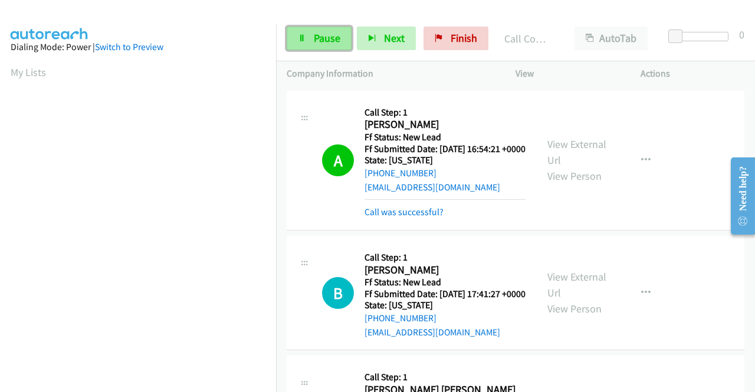
click at [326, 37] on span "Pause" at bounding box center [327, 38] width 27 height 14
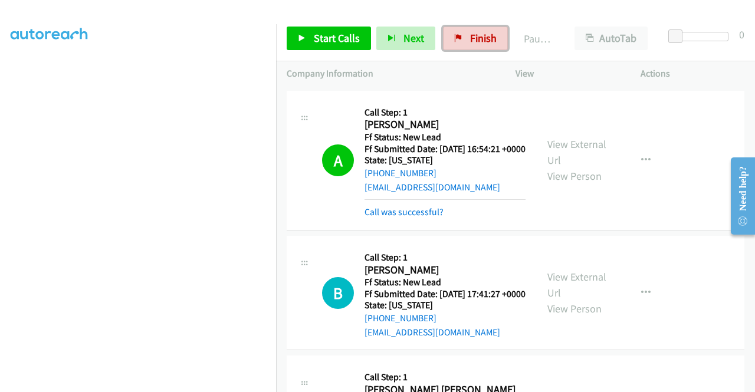
drag, startPoint x: 489, startPoint y: 31, endPoint x: 434, endPoint y: 61, distance: 62.3
click at [489, 31] on span "Finish" at bounding box center [483, 38] width 27 height 14
click at [677, 86] on div "E Callback Scheduled Call Step: 1 Erick Ochieng America/Los_Angeles Ff Status: …" at bounding box center [516, 16] width 458 height 140
click at [448, 40] on link "Finish" at bounding box center [475, 39] width 65 height 24
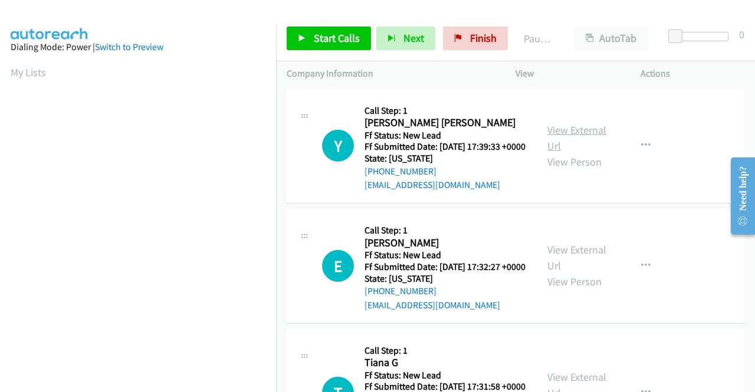
click at [575, 130] on link "View External Url" at bounding box center [576, 137] width 59 height 29
click at [591, 267] on link "View External Url" at bounding box center [576, 257] width 59 height 29
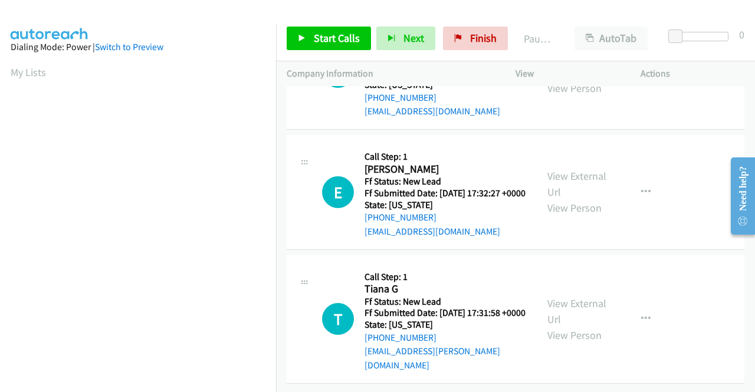
scroll to position [103, 0]
click at [587, 300] on link "View External Url" at bounding box center [576, 311] width 59 height 29
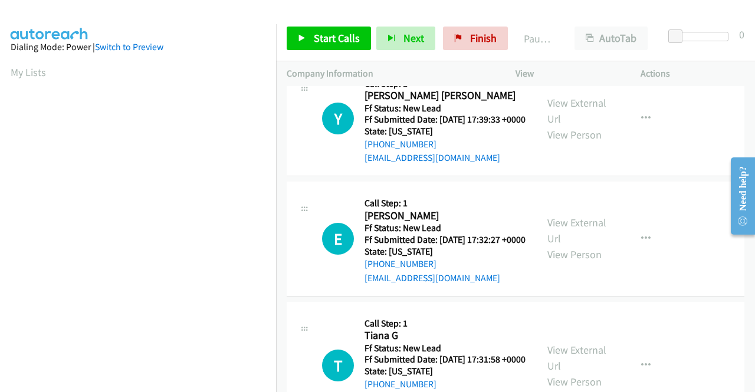
scroll to position [0, 0]
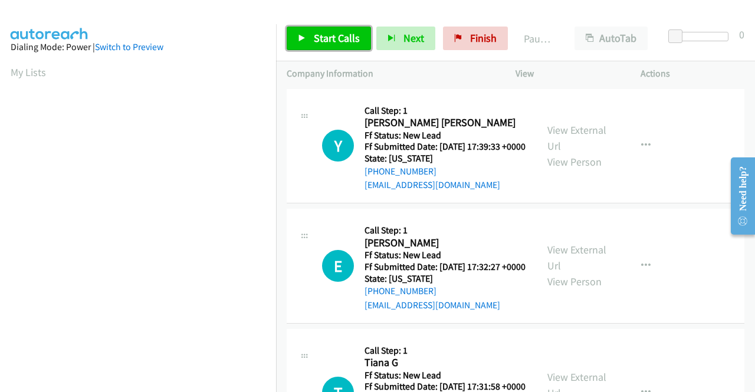
click at [325, 33] on span "Start Calls" at bounding box center [337, 38] width 46 height 14
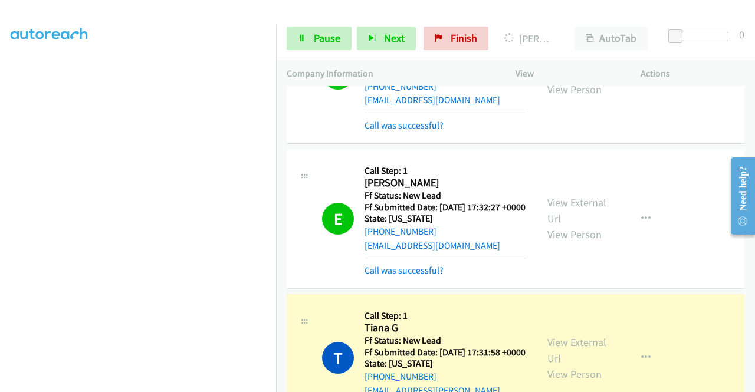
scroll to position [153, 0]
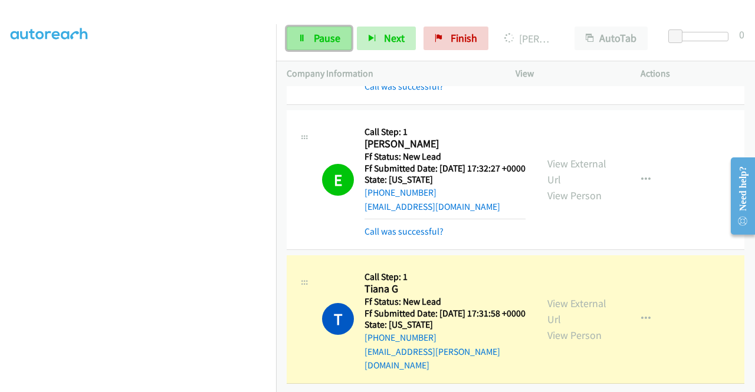
click at [311, 41] on link "Pause" at bounding box center [319, 39] width 65 height 24
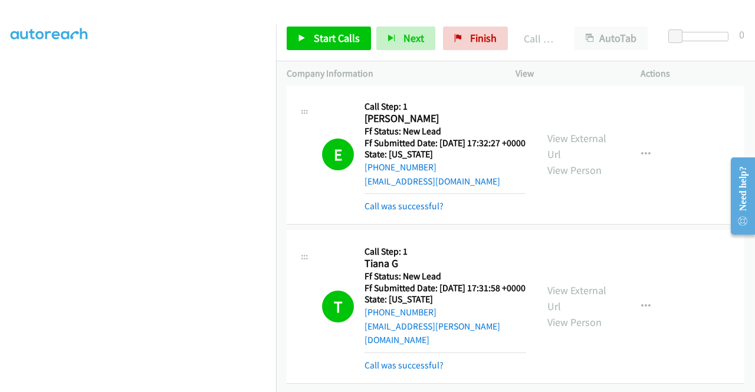
scroll to position [215, 0]
click at [474, 29] on link "Finish" at bounding box center [475, 39] width 65 height 24
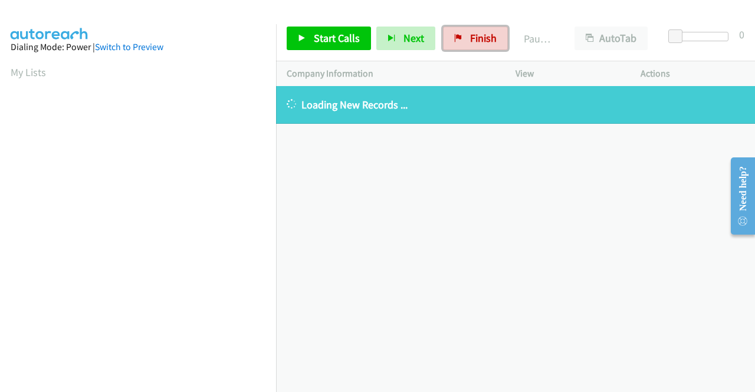
drag, startPoint x: 467, startPoint y: 37, endPoint x: 420, endPoint y: 59, distance: 51.4
click at [470, 37] on span "Finish" at bounding box center [483, 38] width 27 height 14
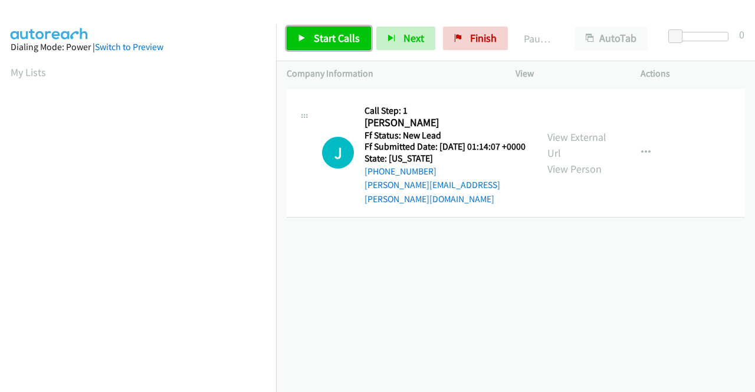
click at [322, 41] on span "Start Calls" at bounding box center [337, 38] width 46 height 14
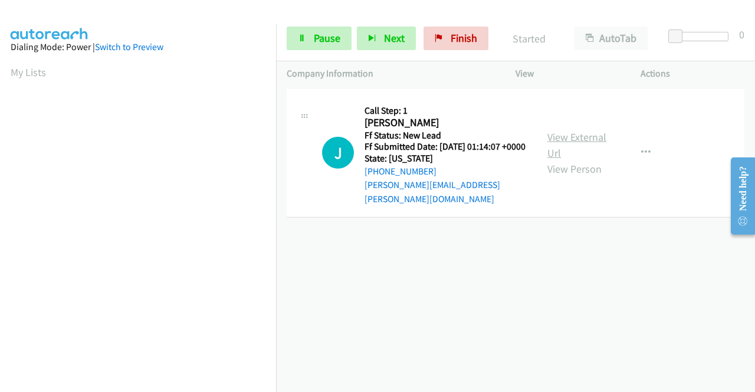
click at [587, 137] on link "View External Url" at bounding box center [576, 144] width 59 height 29
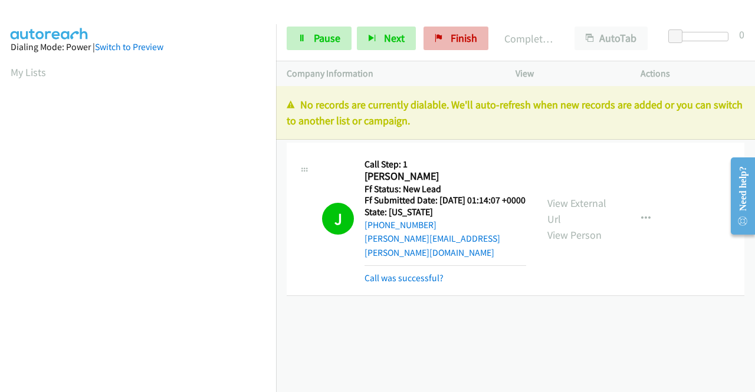
scroll to position [269, 0]
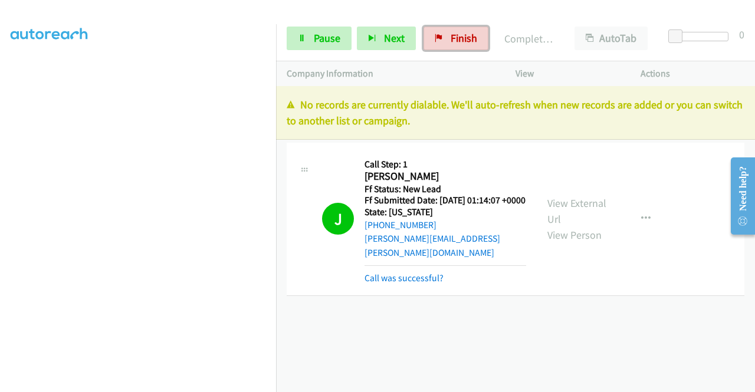
click at [461, 40] on span "Finish" at bounding box center [464, 38] width 27 height 14
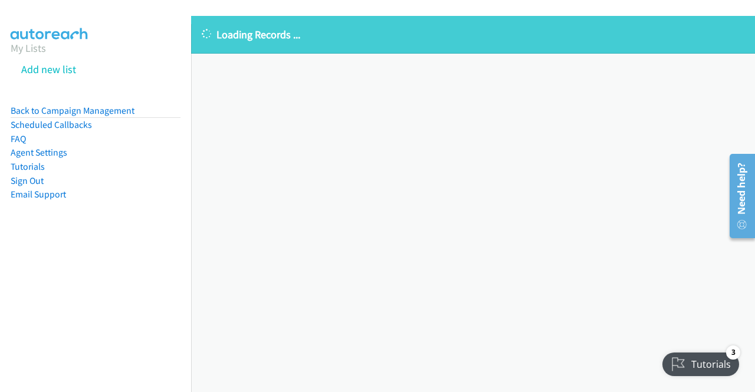
click at [669, 183] on div "Loading Records ... Sorry, something went wrong please try again." at bounding box center [473, 204] width 564 height 376
click at [31, 45] on link "My Lists" at bounding box center [28, 48] width 35 height 14
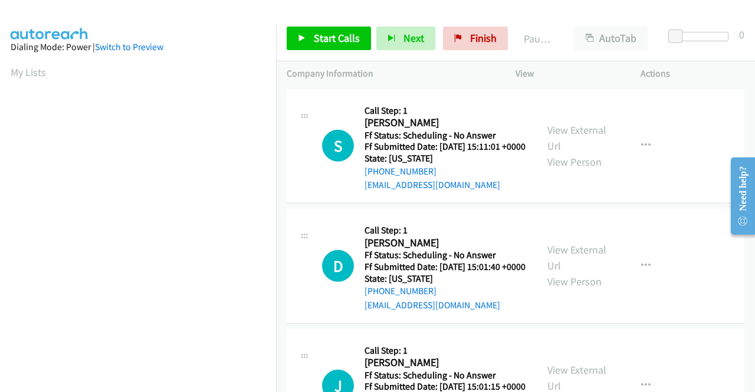
click at [663, 206] on td "S Callback Scheduled Call Step: 1 [PERSON_NAME] America/New_York Ff Status: Sch…" at bounding box center [515, 146] width 479 height 120
click at [328, 40] on span "Start Calls" at bounding box center [337, 38] width 46 height 14
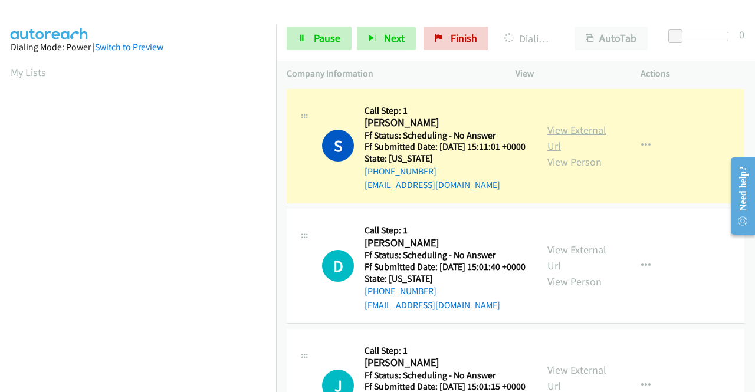
click at [570, 137] on link "View External Url" at bounding box center [576, 137] width 59 height 29
click at [594, 270] on link "View External Url" at bounding box center [576, 257] width 59 height 29
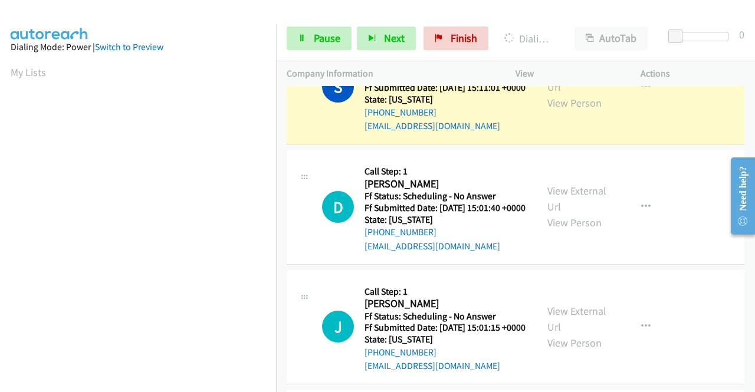
click at [574, 330] on div "View External Url View Person View External Url Email Schedule/Manage Callback …" at bounding box center [605, 327] width 136 height 93
click at [576, 334] on link "View External Url" at bounding box center [576, 318] width 59 height 29
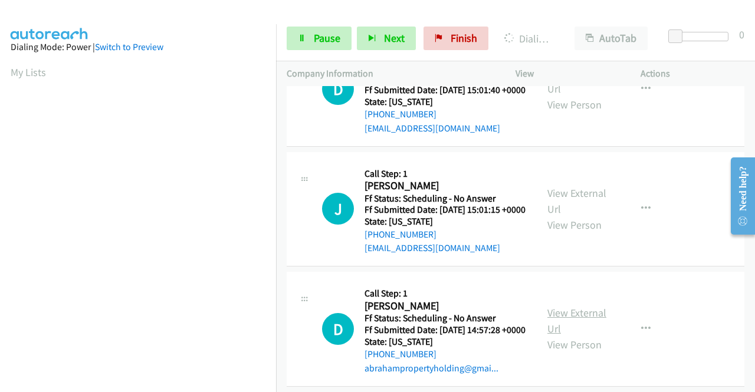
click at [569, 336] on link "View External Url" at bounding box center [576, 320] width 59 height 29
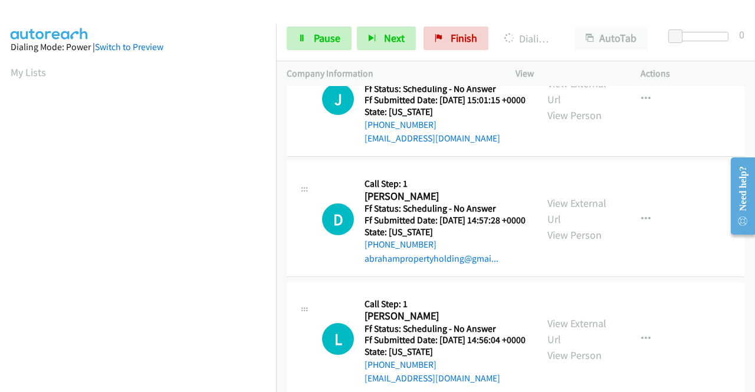
scroll to position [295, 0]
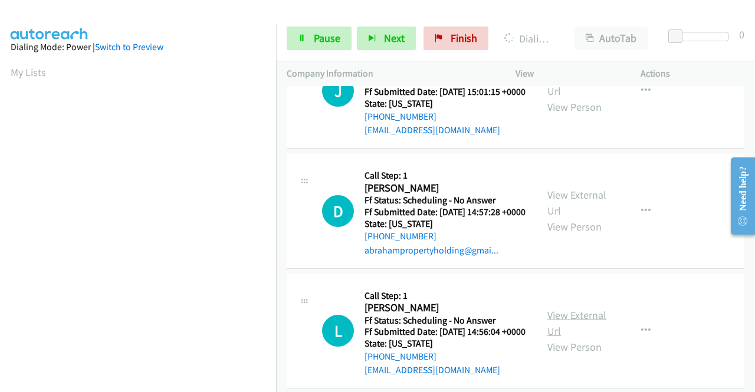
click at [577, 338] on link "View External Url" at bounding box center [576, 322] width 59 height 29
click at [670, 152] on td "J Callback Scheduled Call Step: 1 [PERSON_NAME] America/New_York Ff Status: Sch…" at bounding box center [515, 91] width 479 height 120
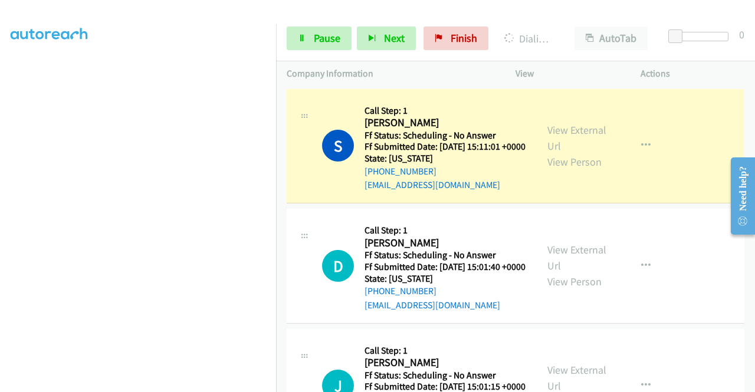
scroll to position [0, 0]
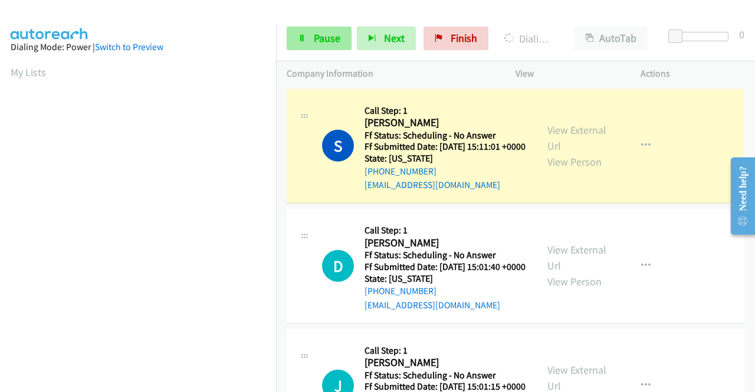
click at [314, 43] on span "Pause" at bounding box center [327, 38] width 27 height 14
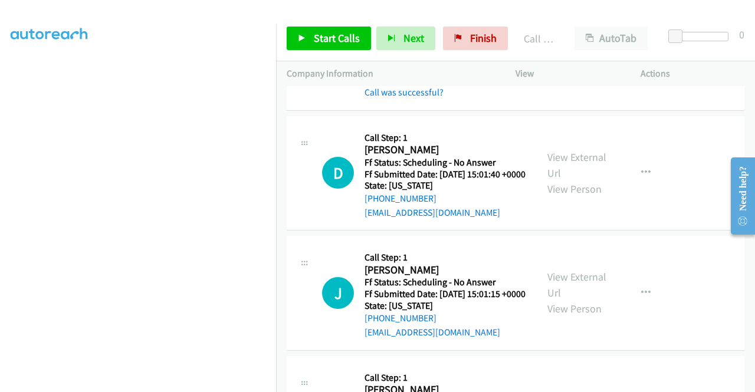
scroll to position [59, 0]
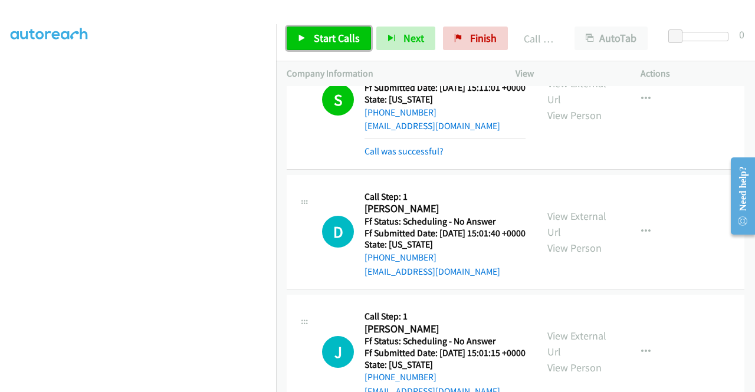
click at [331, 36] on span "Start Calls" at bounding box center [337, 38] width 46 height 14
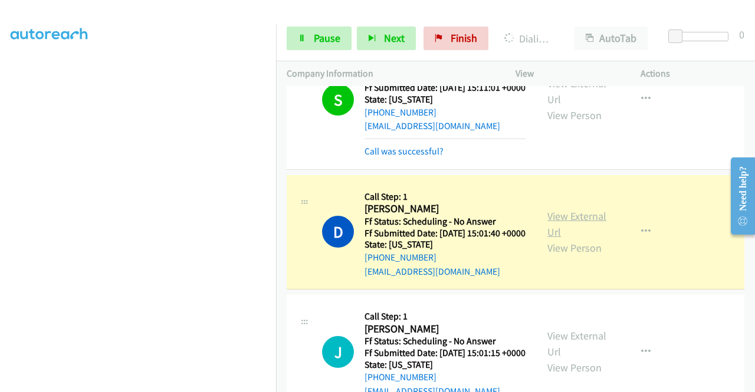
click at [593, 233] on link "View External Url" at bounding box center [576, 223] width 59 height 29
click at [315, 40] on span "Pause" at bounding box center [327, 38] width 27 height 14
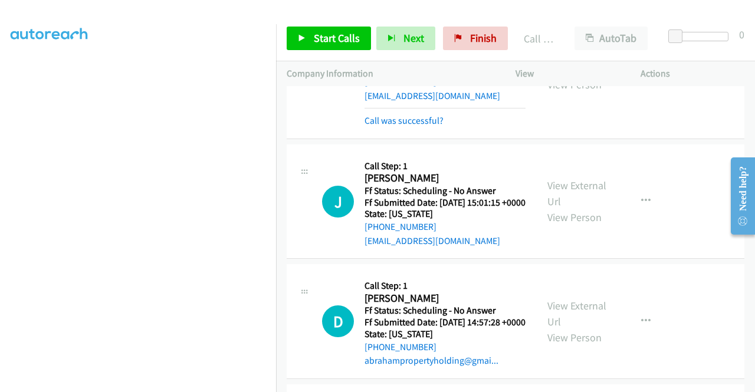
scroll to position [236, 0]
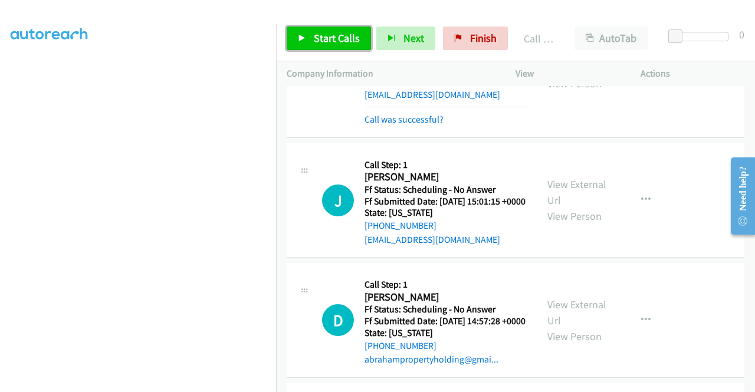
click at [330, 35] on span "Start Calls" at bounding box center [337, 38] width 46 height 14
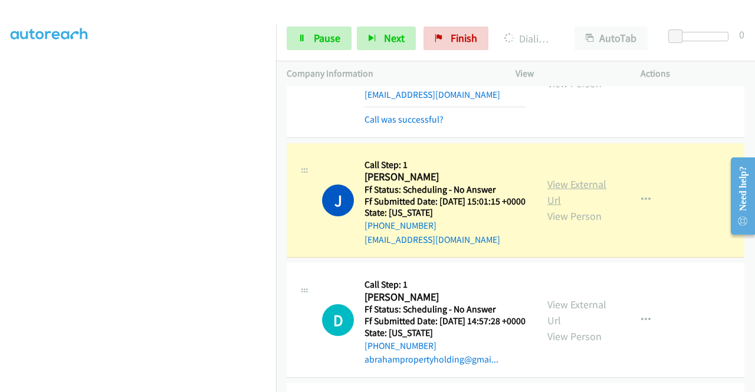
click at [590, 207] on link "View External Url" at bounding box center [576, 192] width 59 height 29
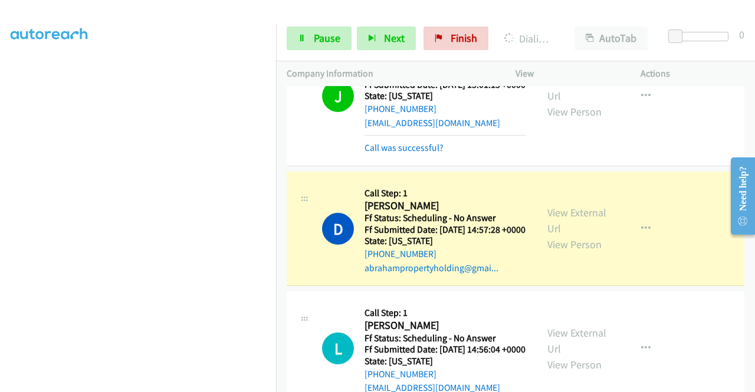
scroll to position [354, 0]
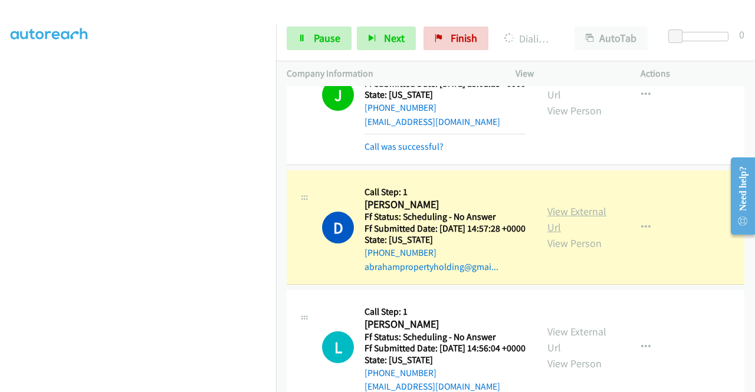
click at [594, 234] on link "View External Url" at bounding box center [576, 219] width 59 height 29
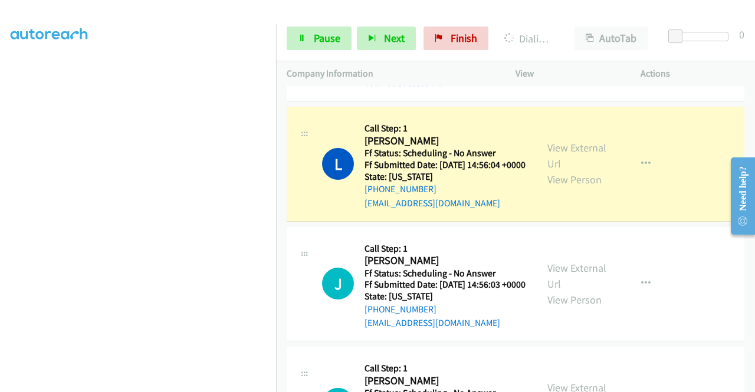
scroll to position [590, 0]
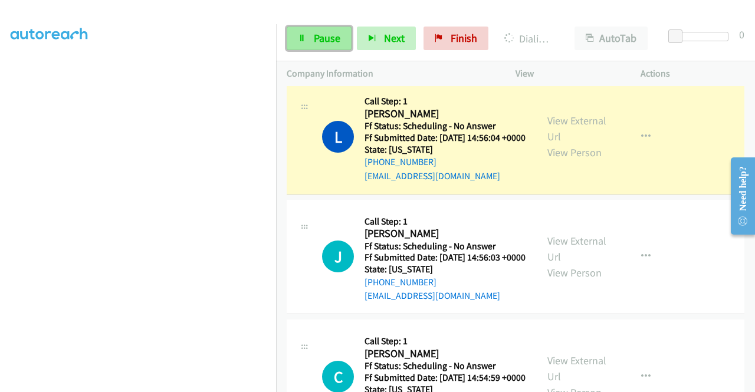
click at [330, 40] on span "Pause" at bounding box center [327, 38] width 27 height 14
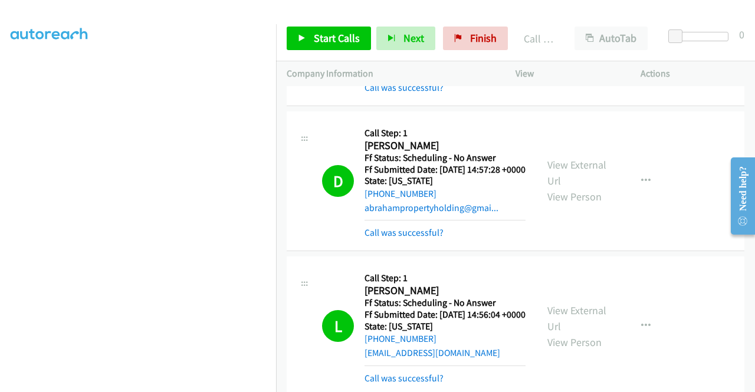
scroll to position [472, 0]
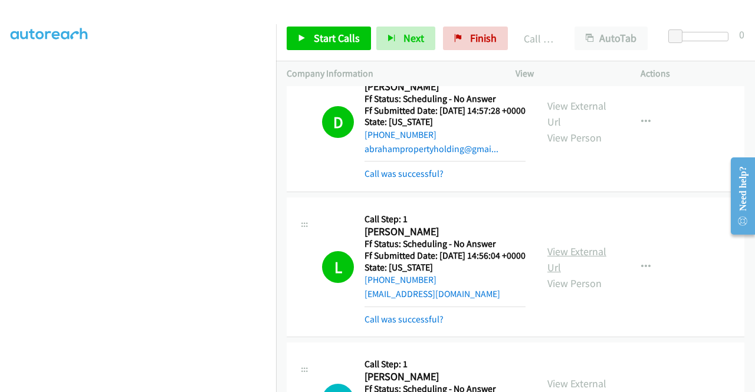
click at [584, 291] on div "View External Url View Person" at bounding box center [577, 268] width 61 height 48
click at [586, 274] on link "View External Url" at bounding box center [576, 259] width 59 height 29
click at [326, 37] on span "Start Calls" at bounding box center [337, 38] width 46 height 14
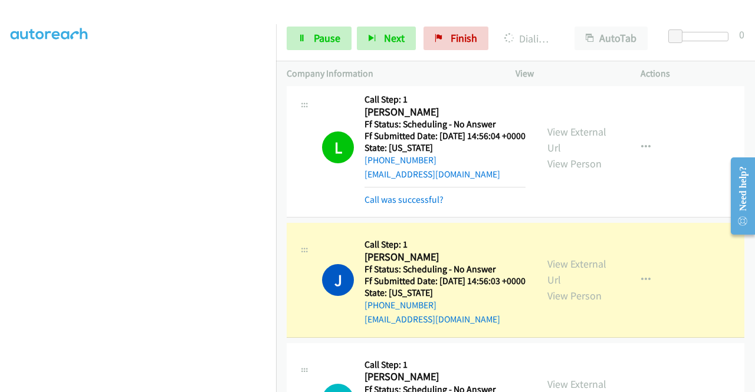
scroll to position [767, 0]
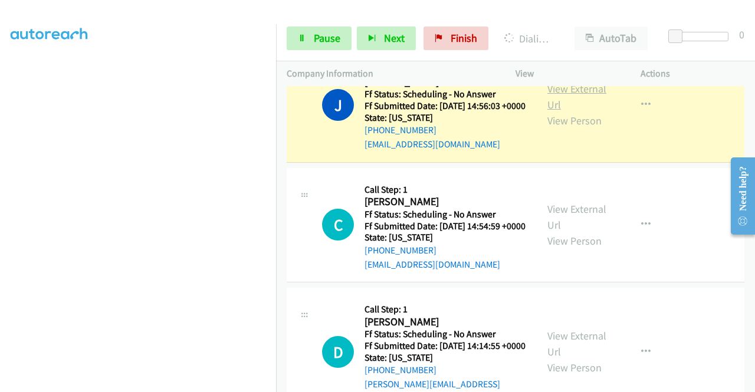
click at [587, 111] on link "View External Url" at bounding box center [576, 96] width 59 height 29
click at [594, 232] on link "View External Url" at bounding box center [576, 216] width 59 height 29
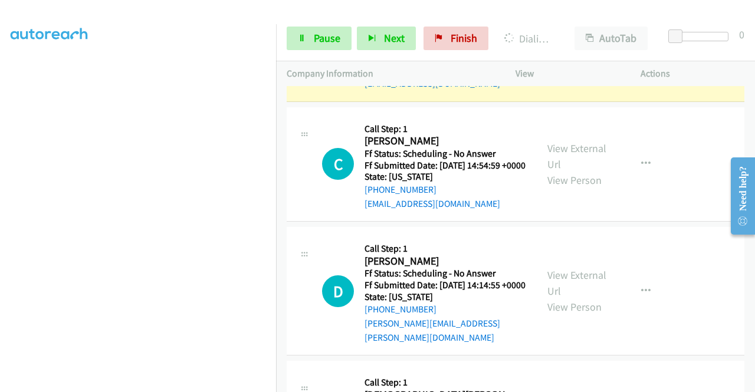
scroll to position [885, 0]
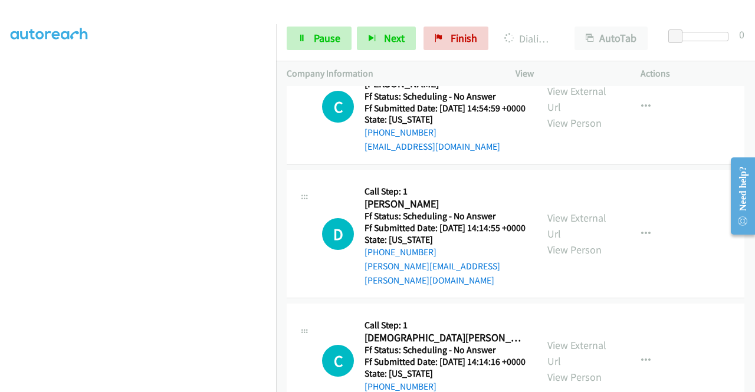
click at [590, 258] on div "View External Url View Person" at bounding box center [577, 234] width 61 height 48
click at [587, 241] on link "View External Url" at bounding box center [576, 225] width 59 height 29
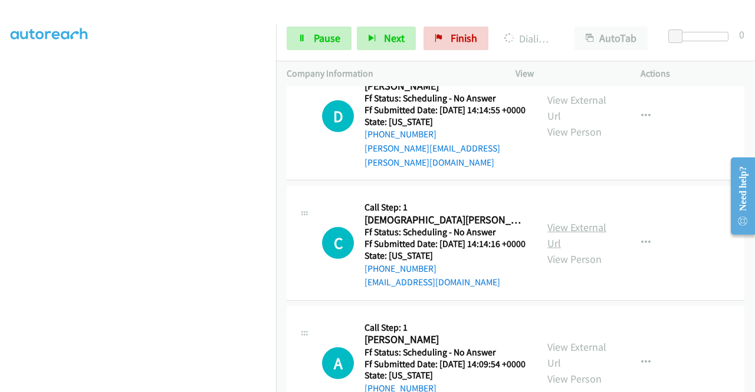
click at [582, 250] on link "View External Url" at bounding box center [576, 235] width 59 height 29
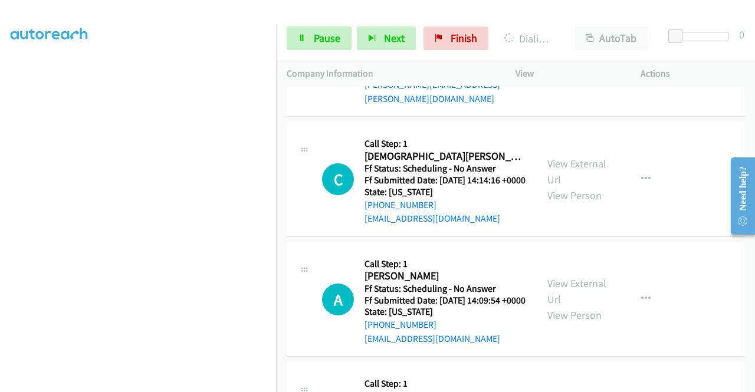
scroll to position [1121, 0]
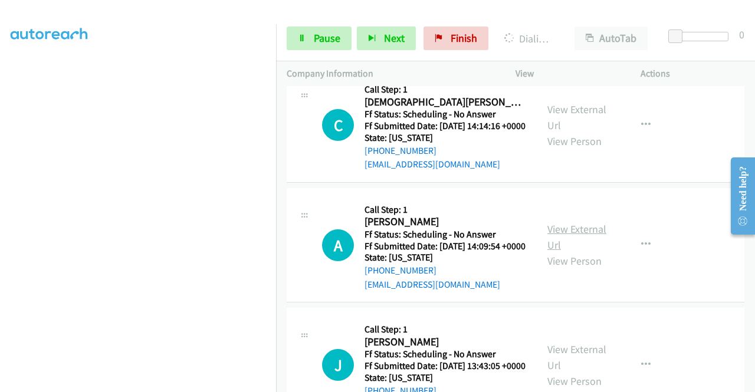
click at [570, 252] on link "View External Url" at bounding box center [576, 236] width 59 height 29
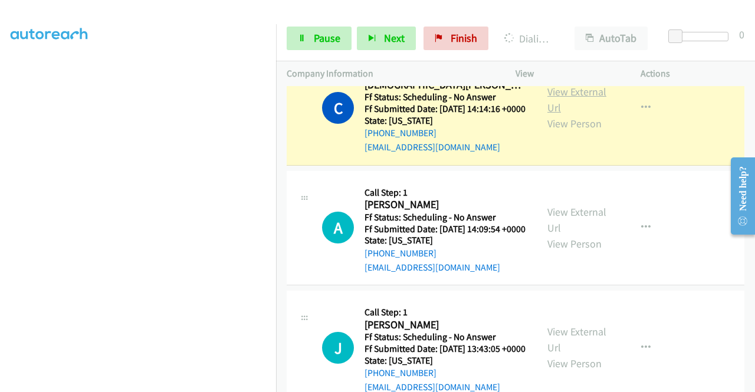
scroll to position [1381, 0]
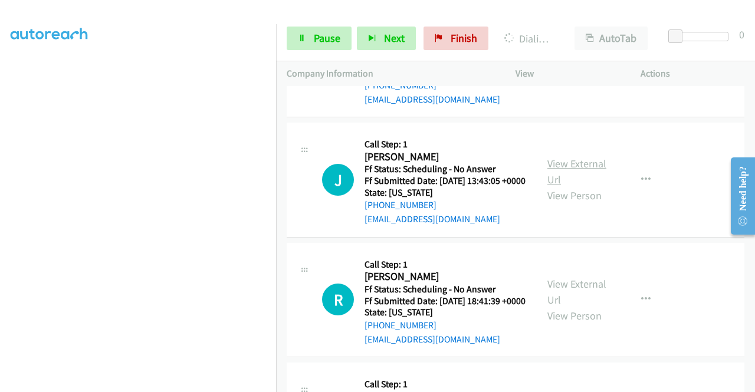
click at [569, 186] on link "View External Url" at bounding box center [576, 171] width 59 height 29
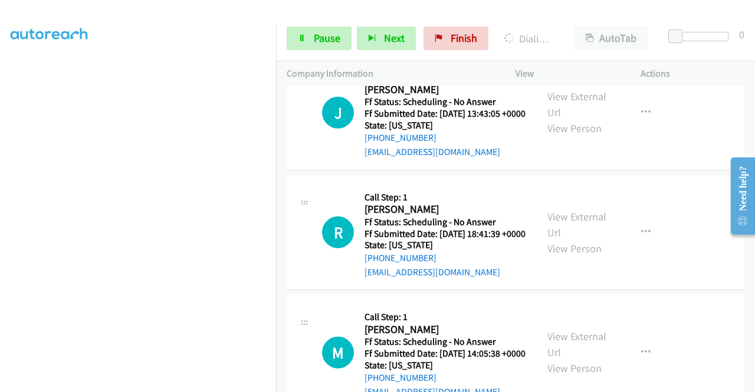
scroll to position [1558, 0]
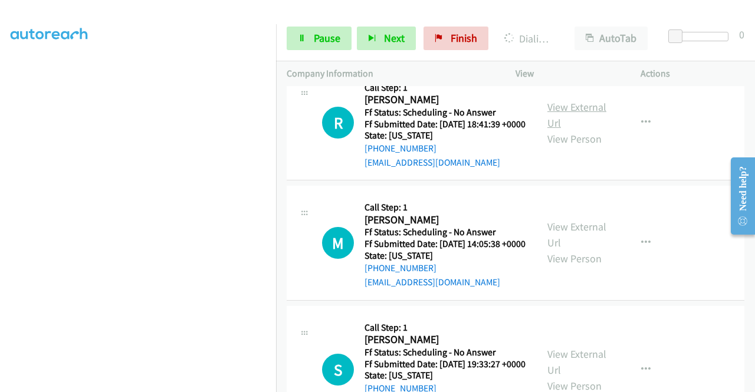
click at [581, 130] on link "View External Url" at bounding box center [576, 114] width 59 height 29
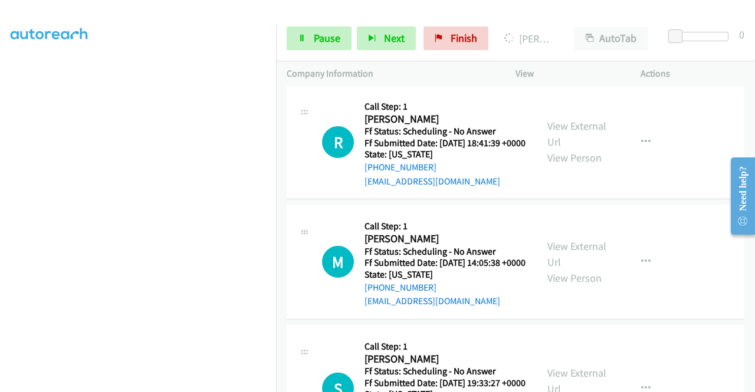
scroll to position [1726, 0]
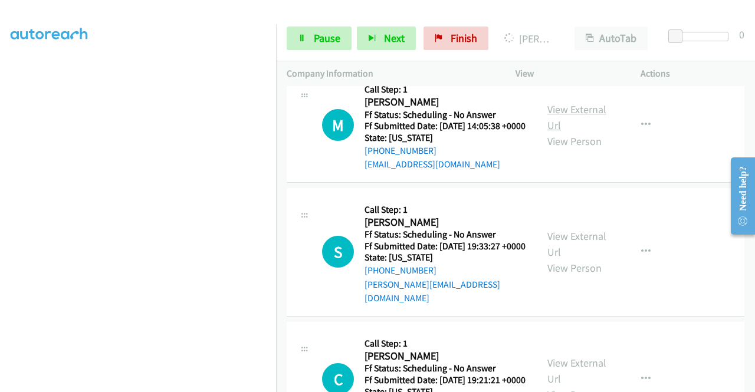
click at [589, 132] on link "View External Url" at bounding box center [576, 117] width 59 height 29
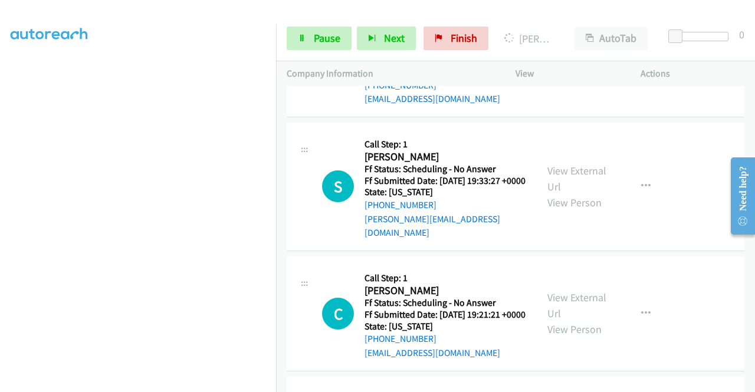
scroll to position [1844, 0]
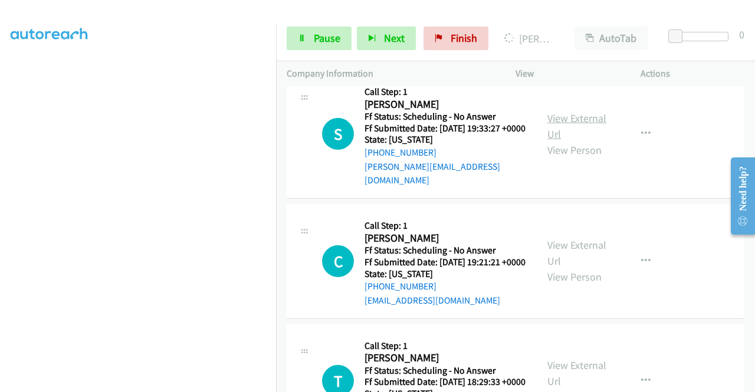
click at [583, 141] on link "View External Url" at bounding box center [576, 125] width 59 height 29
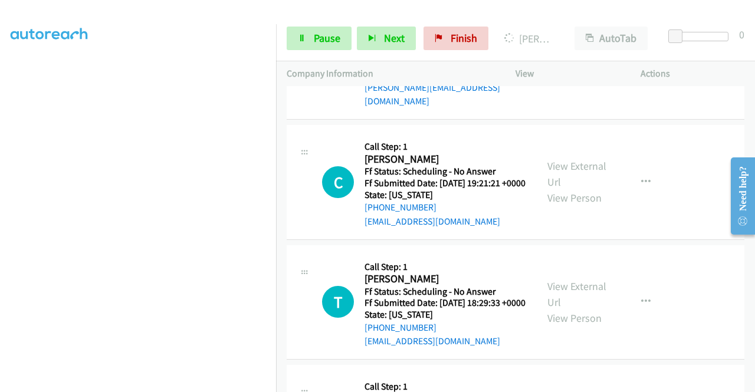
scroll to position [1962, 0]
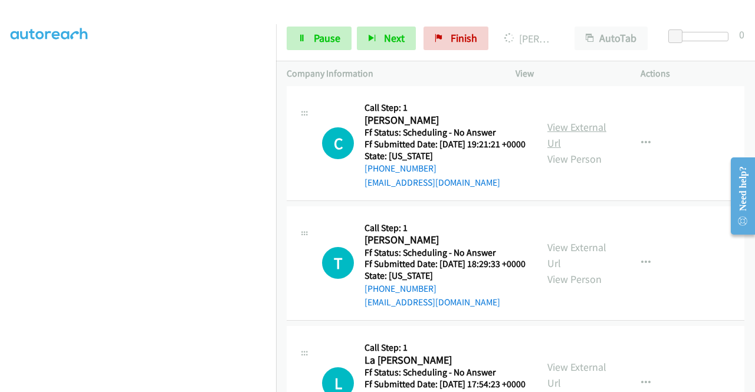
click at [554, 150] on link "View External Url" at bounding box center [576, 134] width 59 height 29
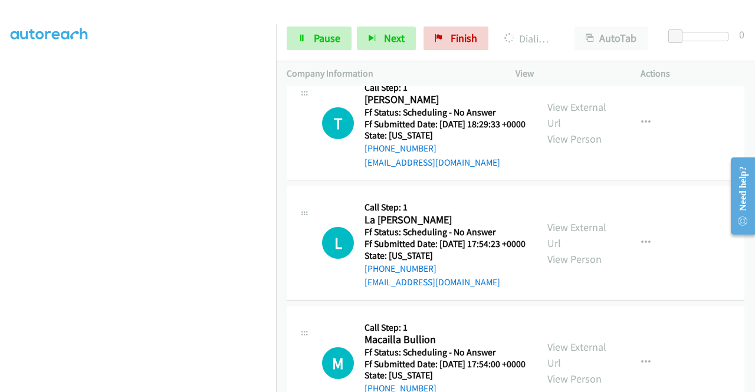
scroll to position [2164, 0]
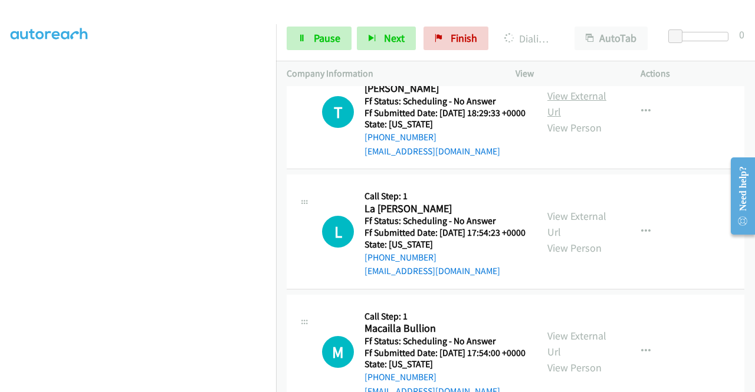
click at [564, 119] on link "View External Url" at bounding box center [576, 103] width 59 height 29
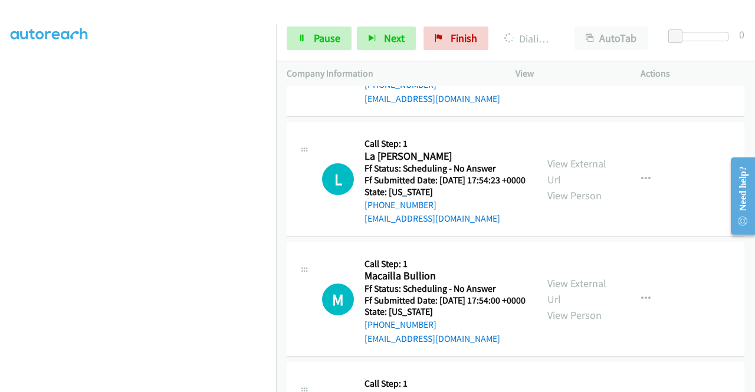
scroll to position [2282, 0]
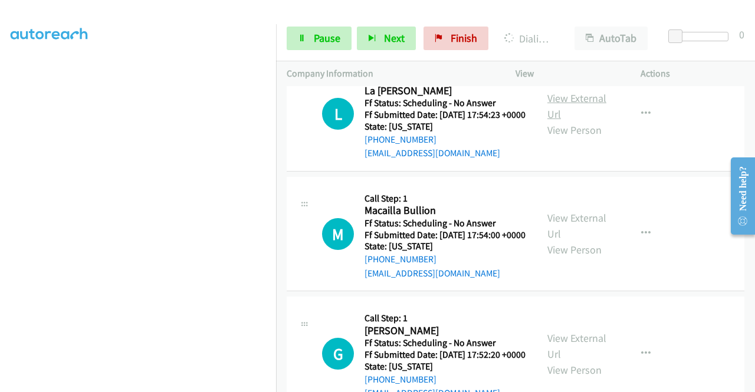
click at [572, 121] on link "View External Url" at bounding box center [576, 105] width 59 height 29
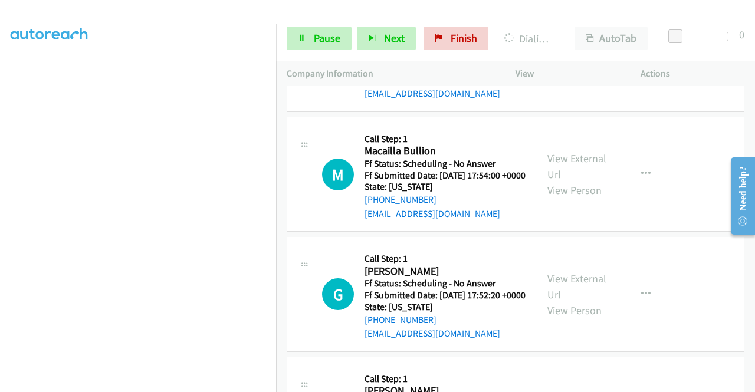
scroll to position [2400, 0]
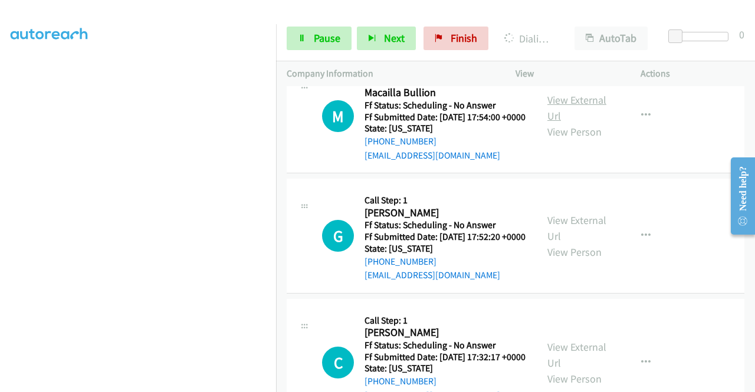
click at [584, 123] on link "View External Url" at bounding box center [576, 107] width 59 height 29
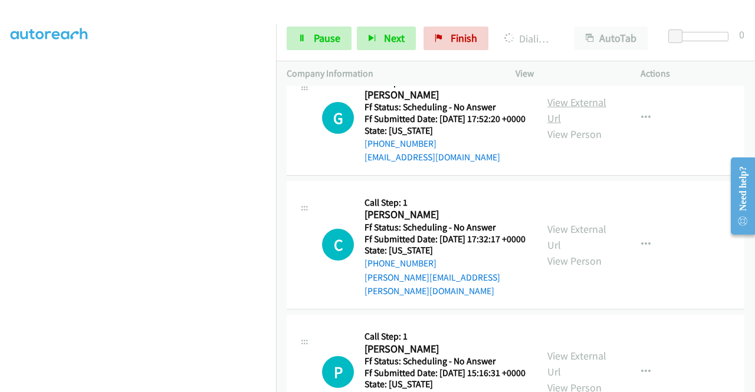
click at [568, 125] on link "View External Url" at bounding box center [576, 110] width 59 height 29
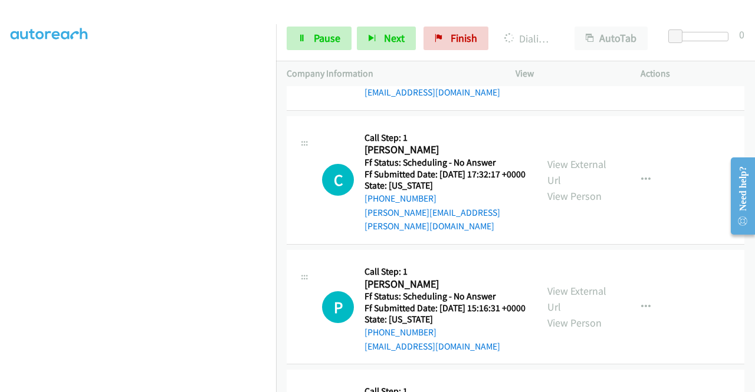
scroll to position [2636, 0]
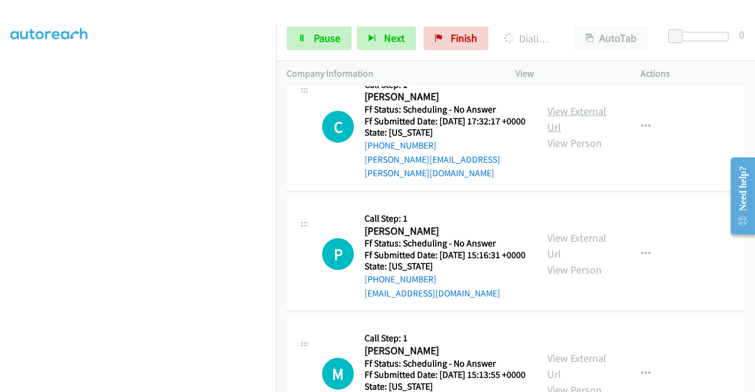
click at [577, 134] on link "View External Url" at bounding box center [576, 118] width 59 height 29
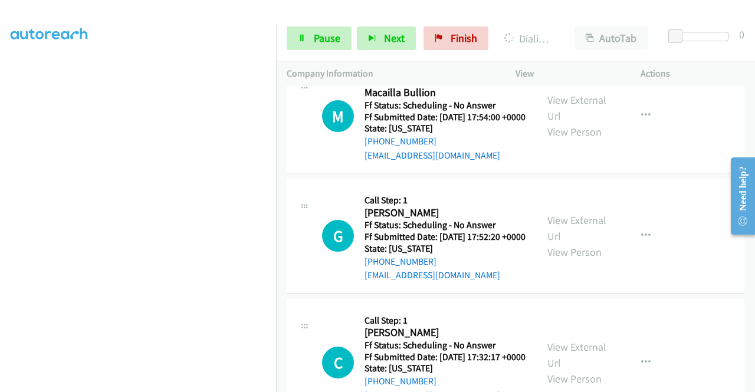
scroll to position [2425, 0]
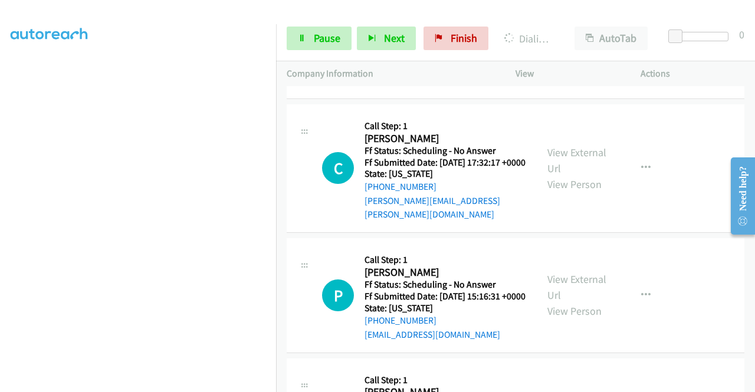
scroll to position [2838, 0]
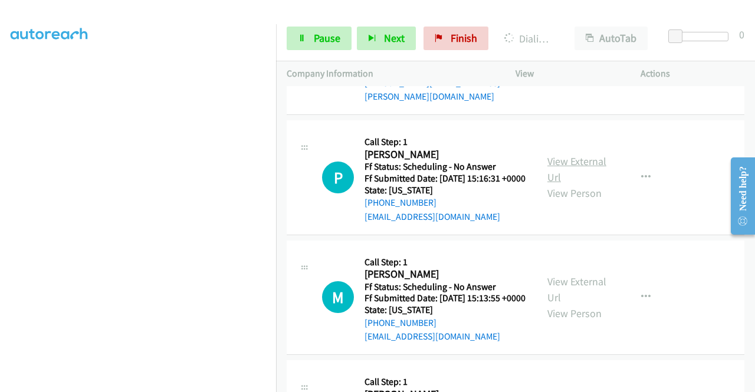
click at [580, 184] on link "View External Url" at bounding box center [576, 169] width 59 height 29
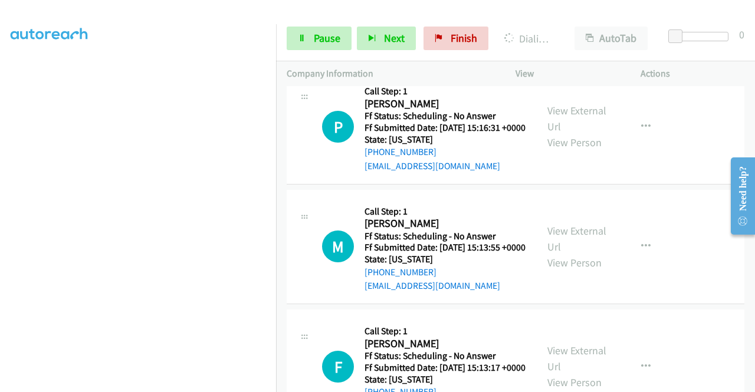
scroll to position [2956, 0]
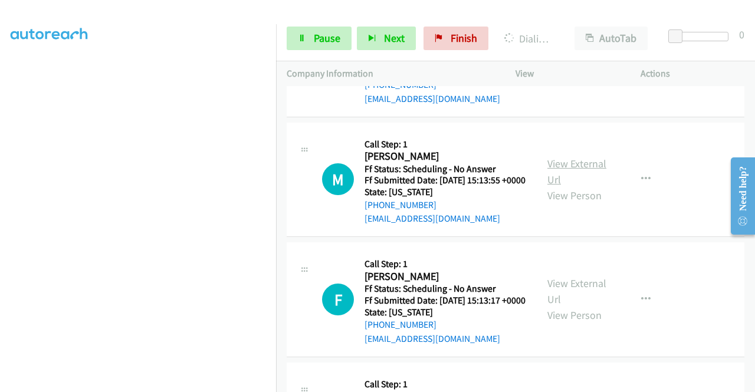
click at [577, 186] on link "View External Url" at bounding box center [576, 171] width 59 height 29
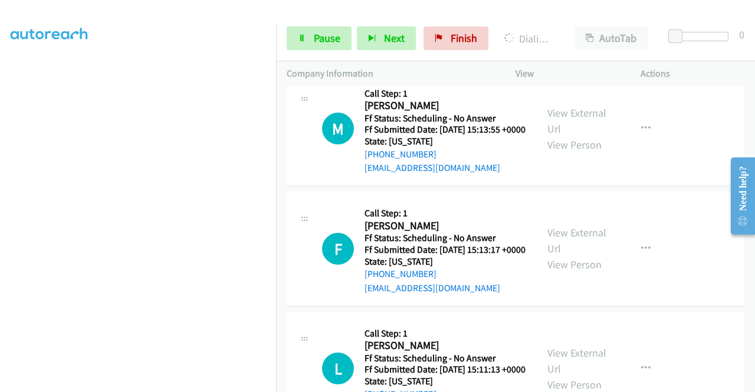
scroll to position [3133, 0]
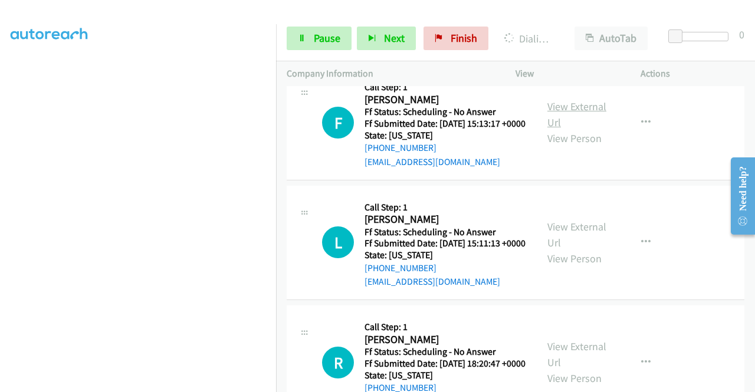
click at [567, 129] on link "View External Url" at bounding box center [576, 114] width 59 height 29
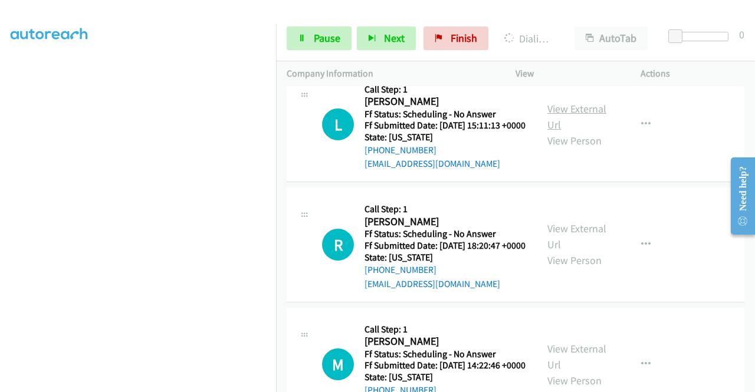
click at [569, 132] on link "View External Url" at bounding box center [576, 116] width 59 height 29
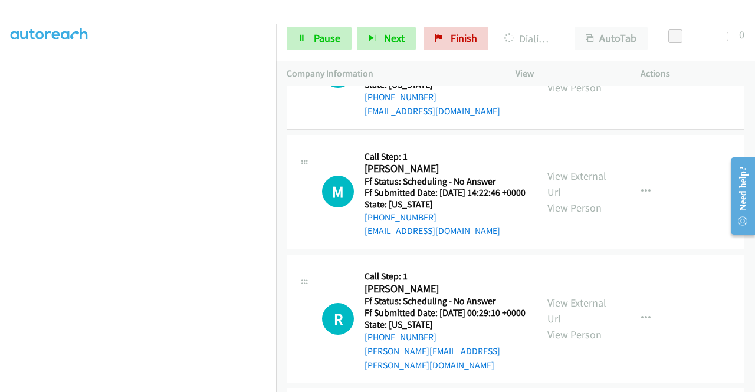
scroll to position [3428, 0]
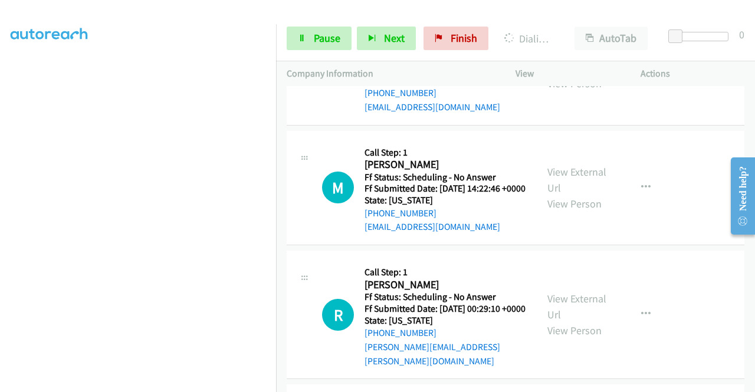
click at [561, 74] on link "View External Url" at bounding box center [576, 59] width 59 height 29
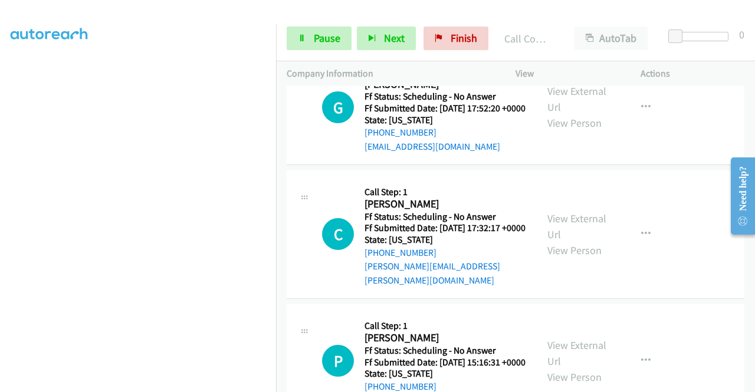
scroll to position [2661, 0]
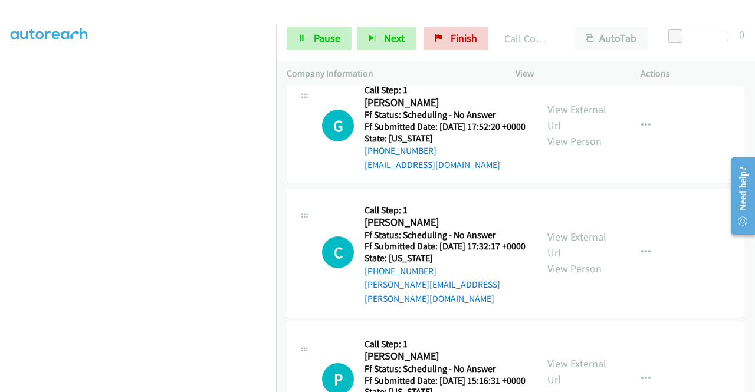
click at [326, 49] on link "Pause" at bounding box center [319, 39] width 65 height 24
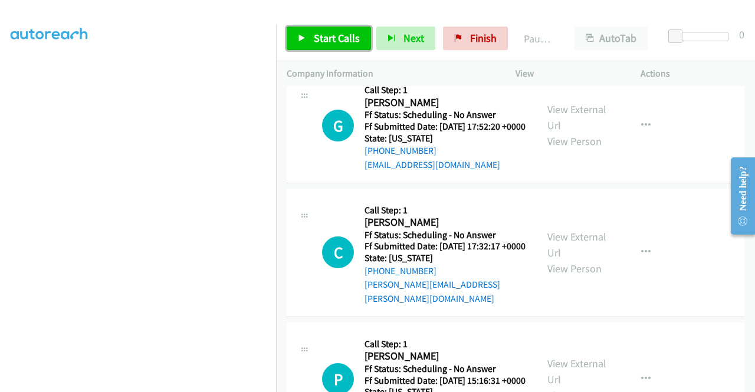
click at [325, 40] on span "Start Calls" at bounding box center [337, 38] width 46 height 14
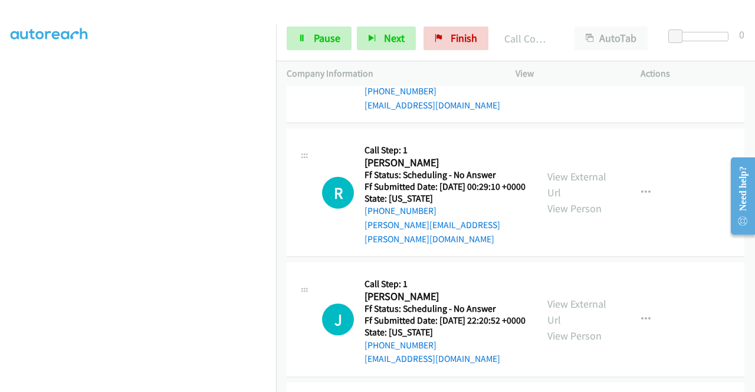
scroll to position [3675, 0]
click at [576, 73] on link "View External Url" at bounding box center [576, 57] width 59 height 29
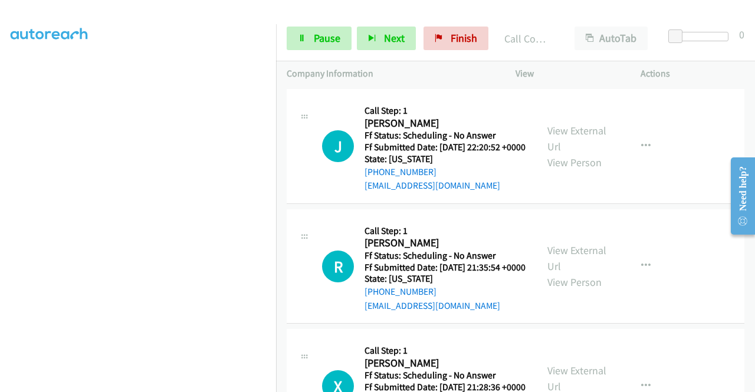
scroll to position [3852, 0]
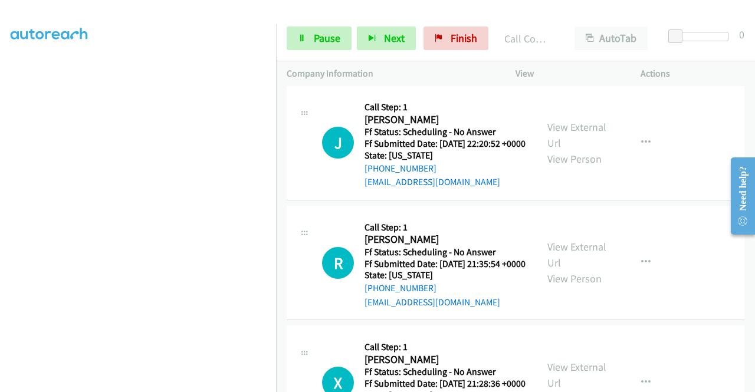
click at [574, 22] on link "View External Url" at bounding box center [576, 7] width 59 height 29
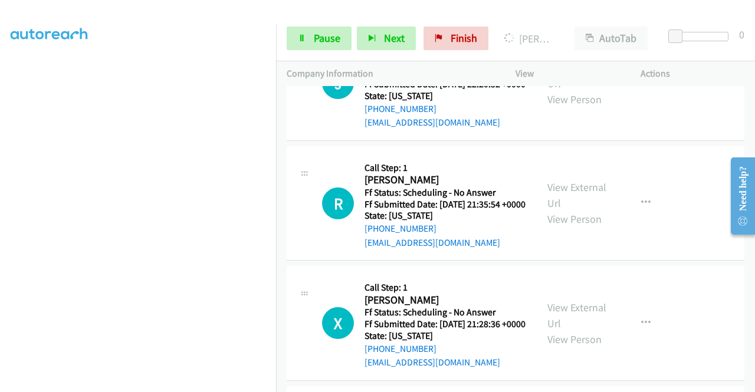
scroll to position [3970, 0]
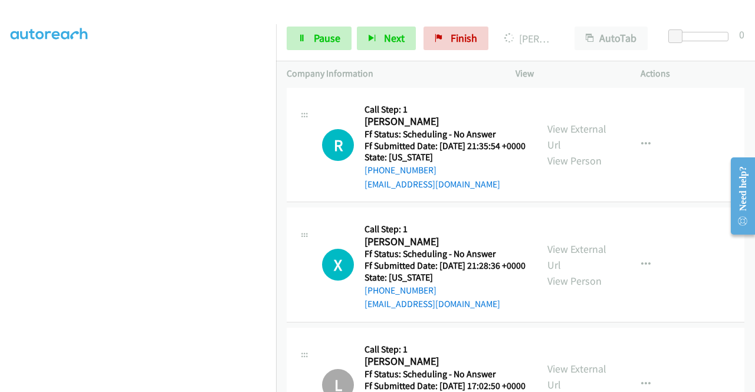
click at [581, 32] on link "View External Url" at bounding box center [576, 16] width 59 height 29
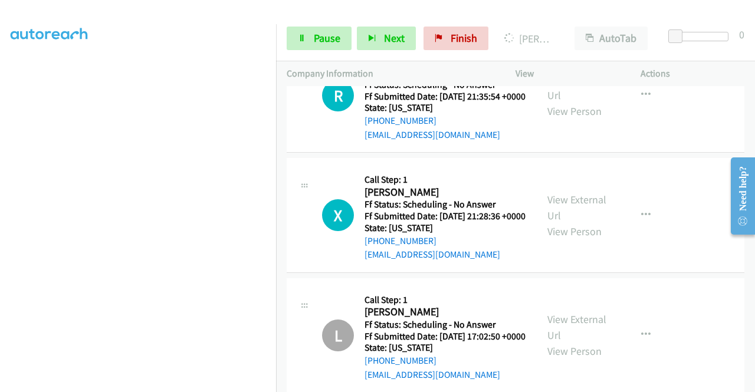
scroll to position [4088, 0]
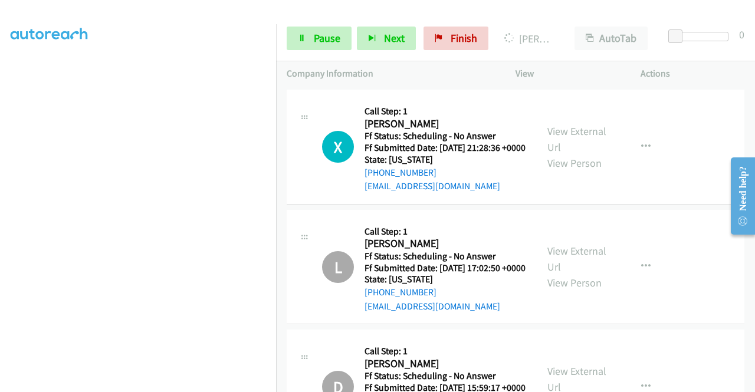
click at [563, 34] on link "View External Url" at bounding box center [576, 18] width 59 height 29
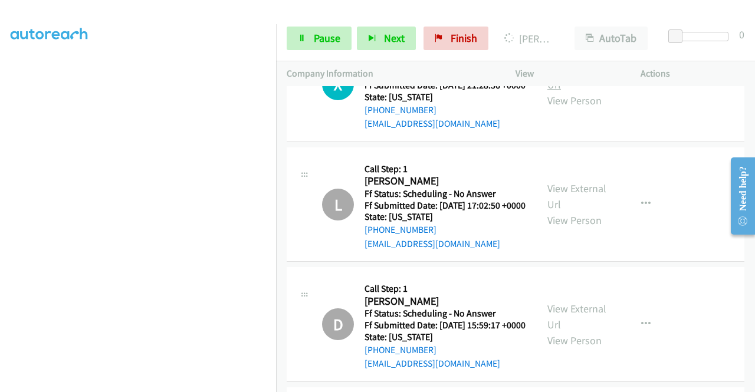
scroll to position [4206, 0]
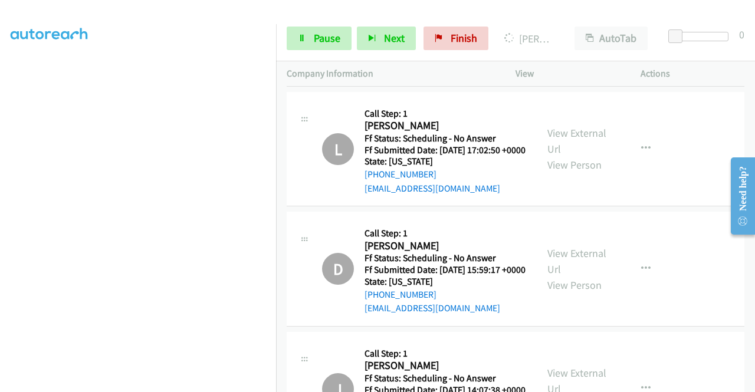
click at [583, 36] on link "View External Url" at bounding box center [576, 20] width 59 height 29
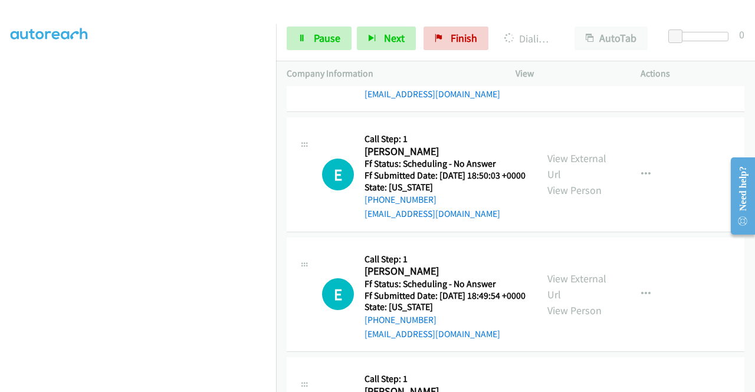
scroll to position [5546, 0]
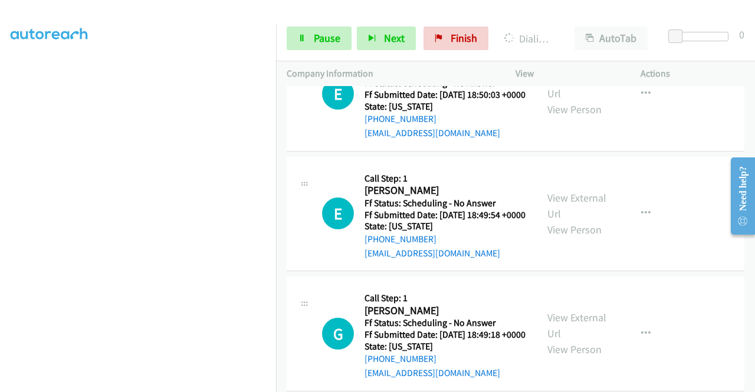
scroll to position [5664, 0]
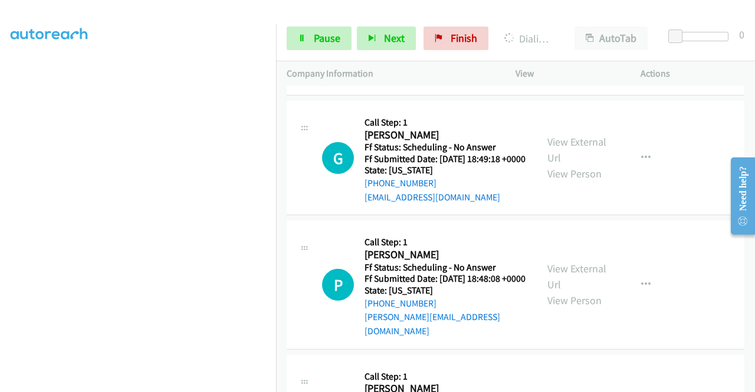
scroll to position [5984, 0]
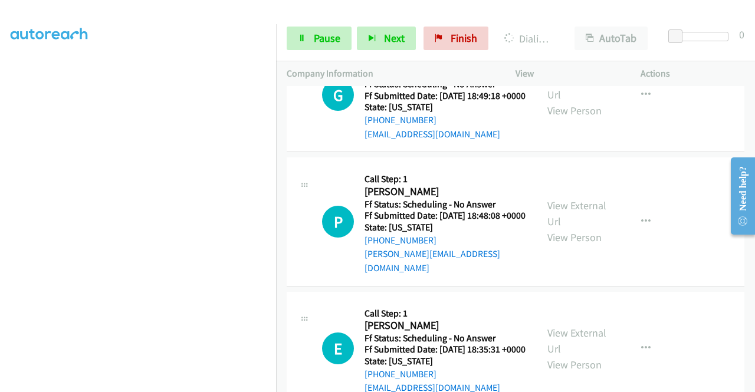
scroll to position [6102, 0]
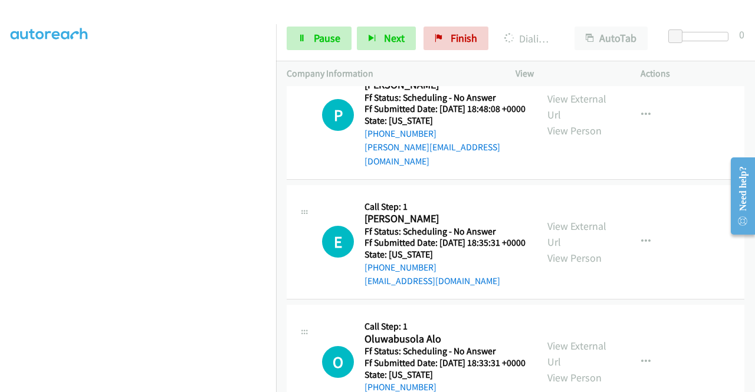
scroll to position [6161, 0]
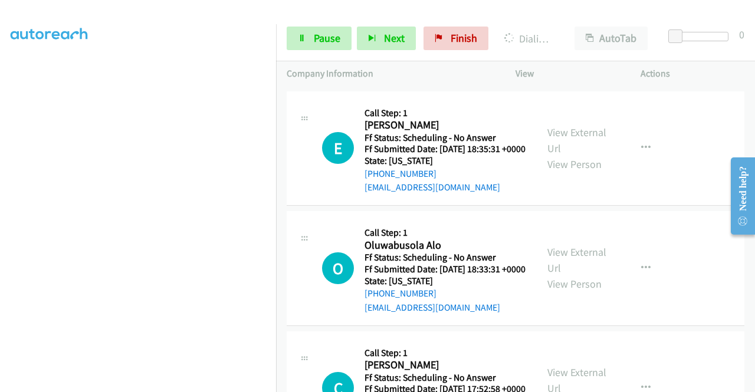
scroll to position [6338, 0]
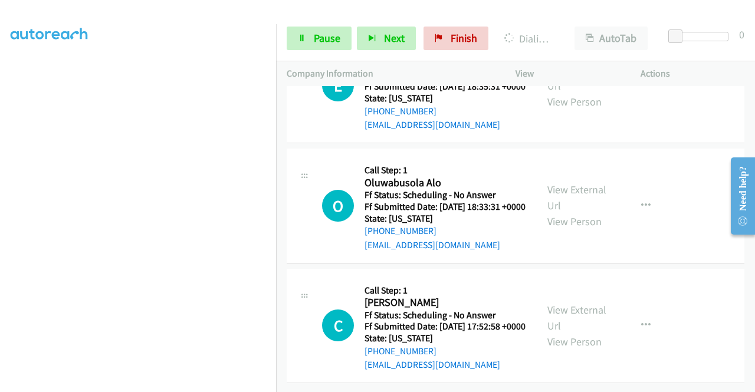
click at [576, 93] on link "View External Url" at bounding box center [576, 77] width 59 height 29
click at [585, 213] on link "View External Url" at bounding box center [576, 197] width 59 height 29
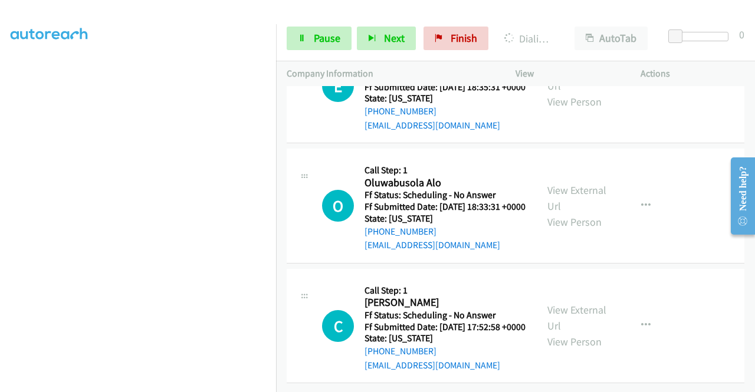
scroll to position [6751, 0]
click at [559, 333] on link "View External Url" at bounding box center [576, 317] width 59 height 29
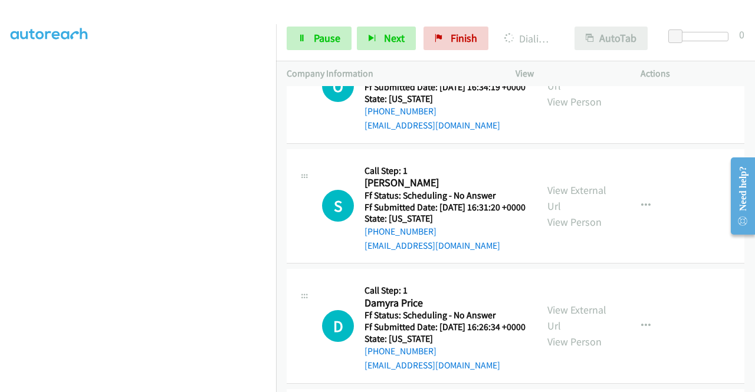
scroll to position [7042, 0]
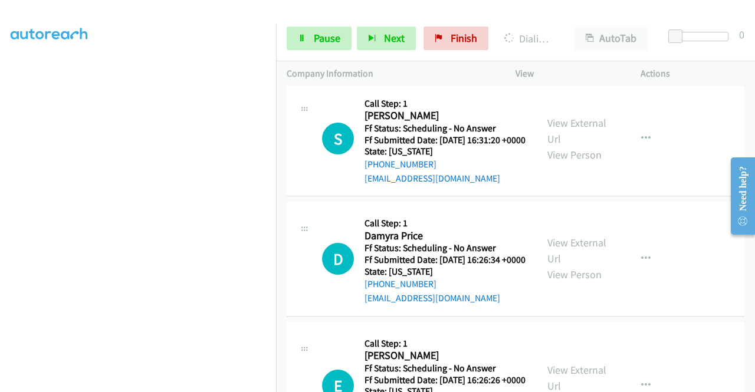
scroll to position [7160, 0]
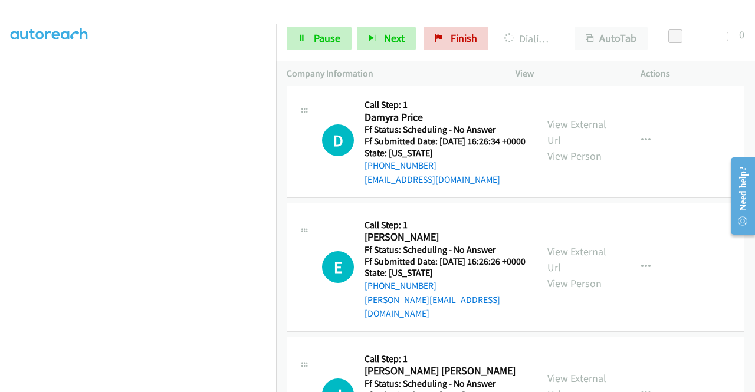
scroll to position [7278, 0]
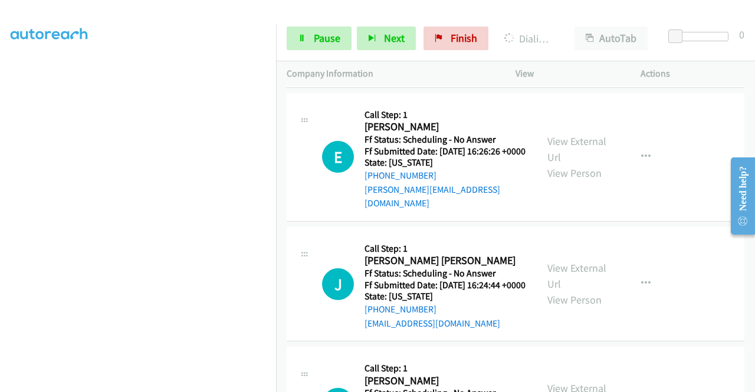
scroll to position [7396, 0]
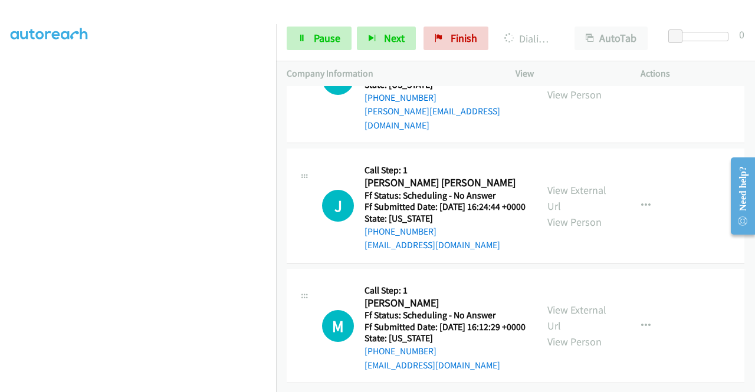
scroll to position [7658, 0]
click at [586, 86] on link "View External Url" at bounding box center [576, 70] width 59 height 29
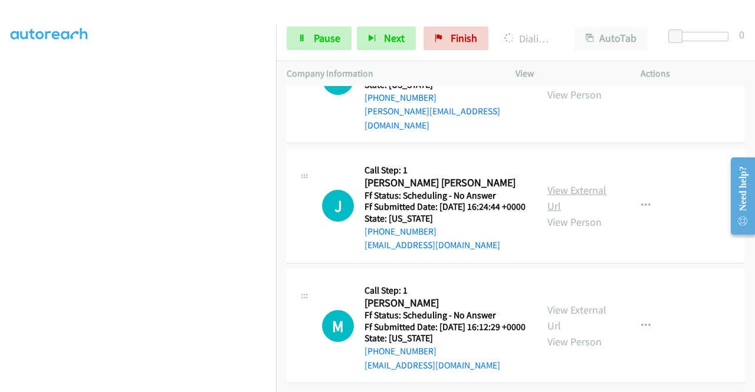
click at [561, 213] on link "View External Url" at bounding box center [576, 197] width 59 height 29
click at [572, 333] on link "View External Url" at bounding box center [576, 317] width 59 height 29
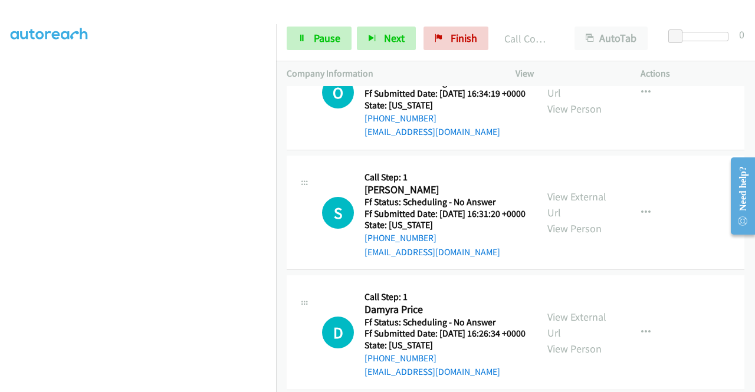
scroll to position [0, 0]
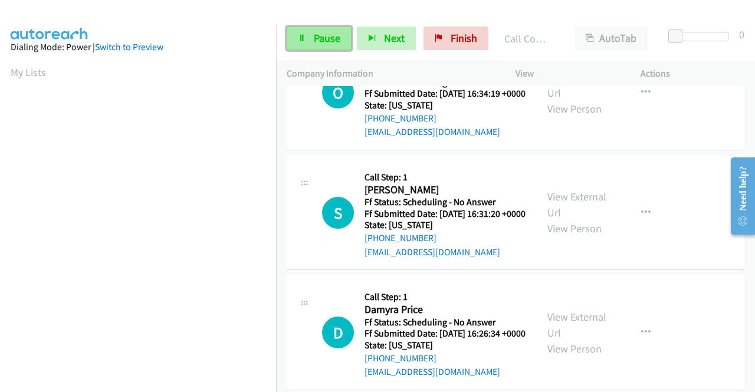
click at [318, 40] on span "Pause" at bounding box center [327, 38] width 27 height 14
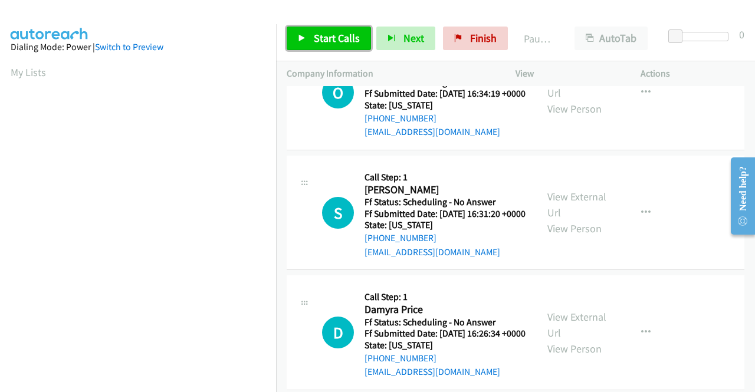
click at [321, 47] on link "Start Calls" at bounding box center [329, 39] width 84 height 24
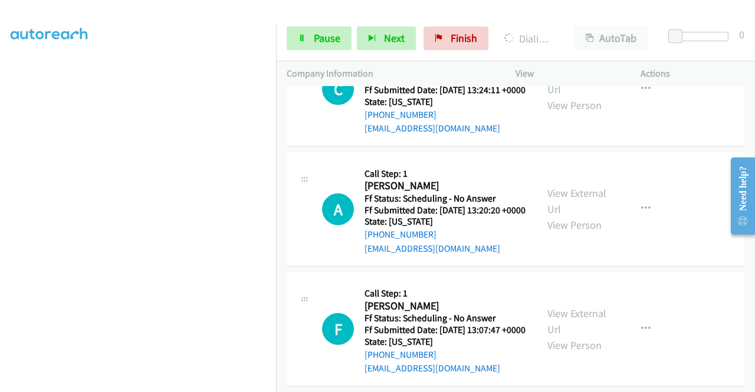
scroll to position [8328, 0]
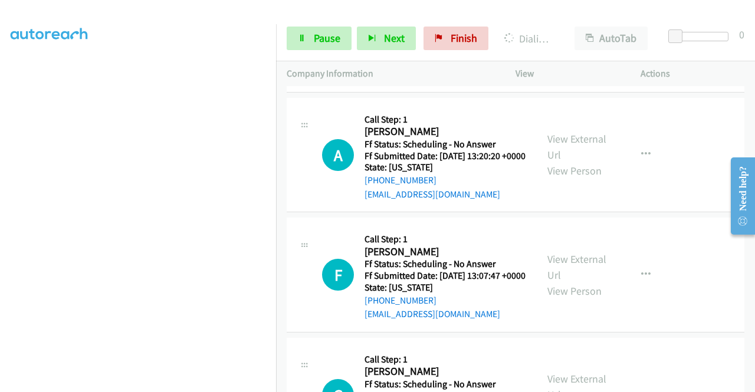
scroll to position [8387, 0]
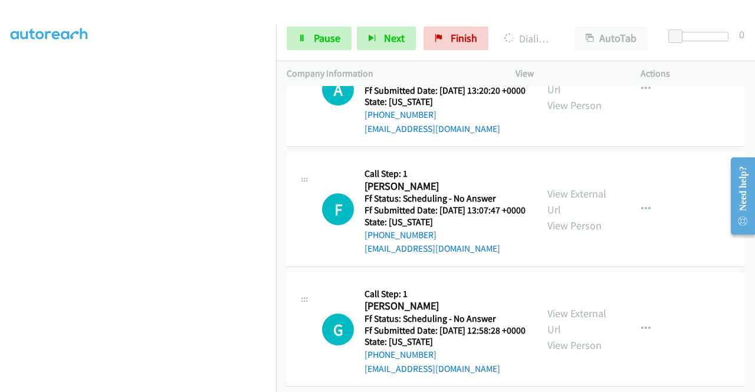
scroll to position [8505, 0]
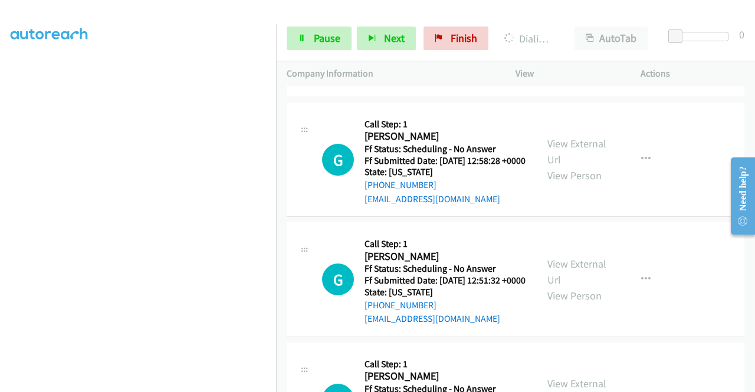
scroll to position [8623, 0]
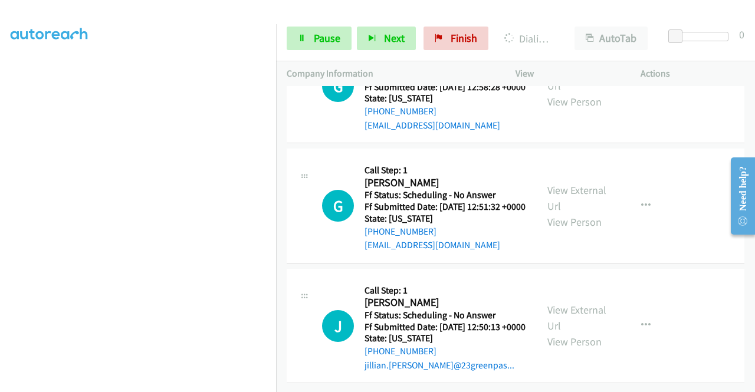
scroll to position [8799, 0]
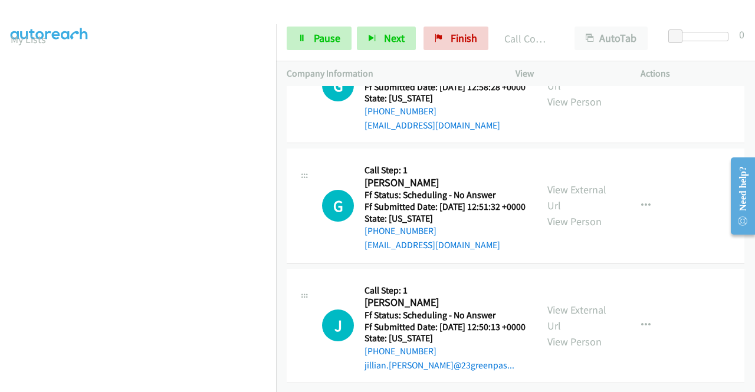
click at [326, 22] on div "Start Calls Pause Next Finish Call Completed AutoTab AutoTab 0" at bounding box center [515, 38] width 479 height 45
click at [324, 40] on span "Pause" at bounding box center [327, 38] width 27 height 14
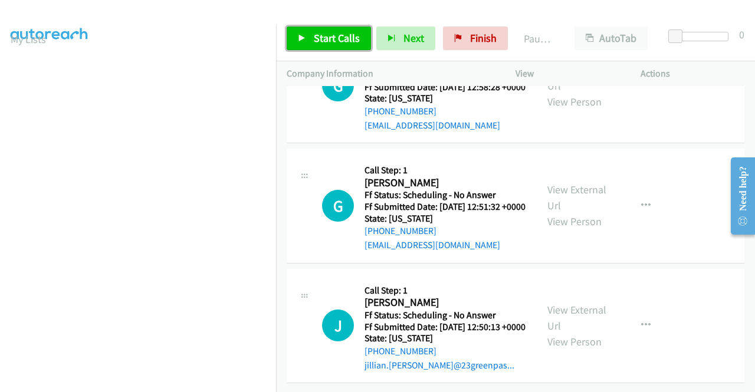
click at [315, 34] on span "Start Calls" at bounding box center [337, 38] width 46 height 14
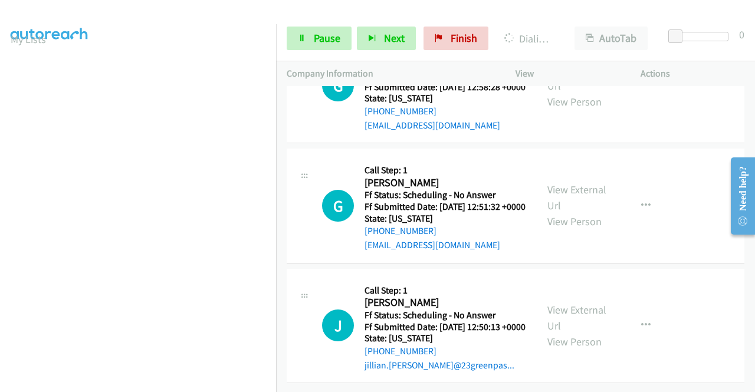
scroll to position [9169, 0]
click at [592, 93] on link "View External Url" at bounding box center [576, 77] width 59 height 29
click at [575, 212] on link "View External Url" at bounding box center [576, 197] width 59 height 29
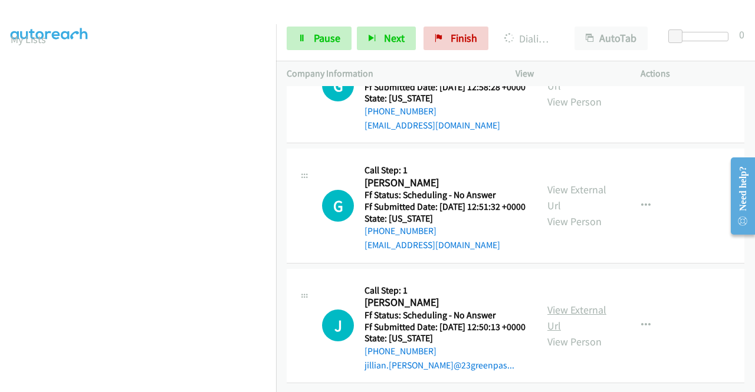
click at [578, 303] on link "View External Url" at bounding box center [576, 317] width 59 height 29
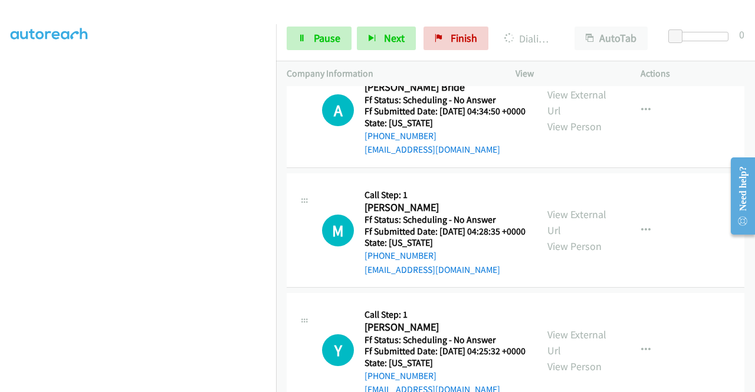
scroll to position [9520, 0]
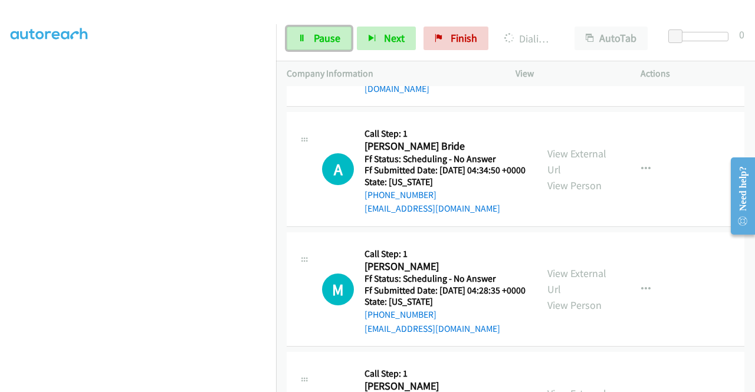
drag, startPoint x: 311, startPoint y: 40, endPoint x: 267, endPoint y: 87, distance: 64.7
click at [311, 40] on link "Pause" at bounding box center [319, 39] width 65 height 24
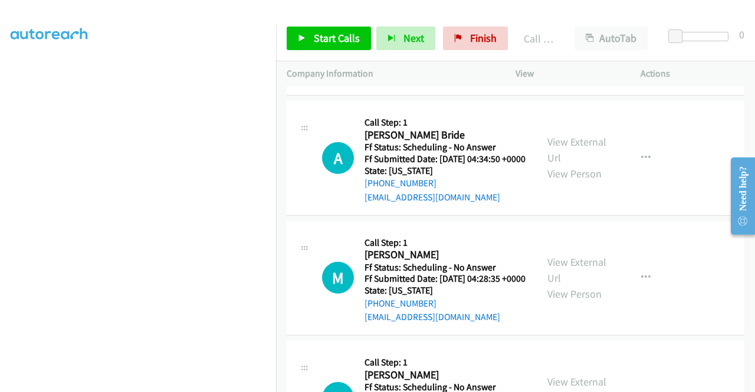
scroll to position [9638, 0]
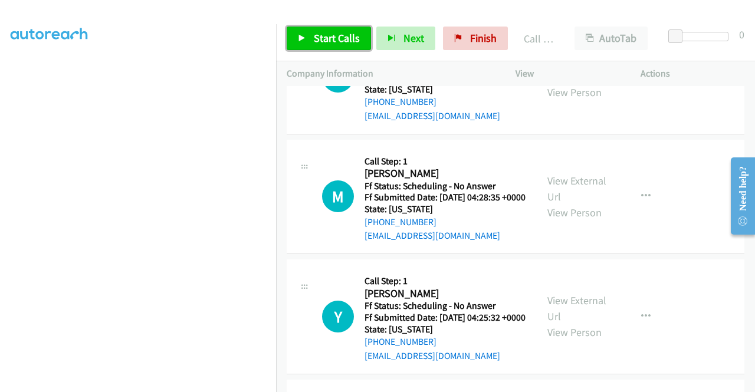
click at [361, 48] on link "Start Calls" at bounding box center [329, 39] width 84 height 24
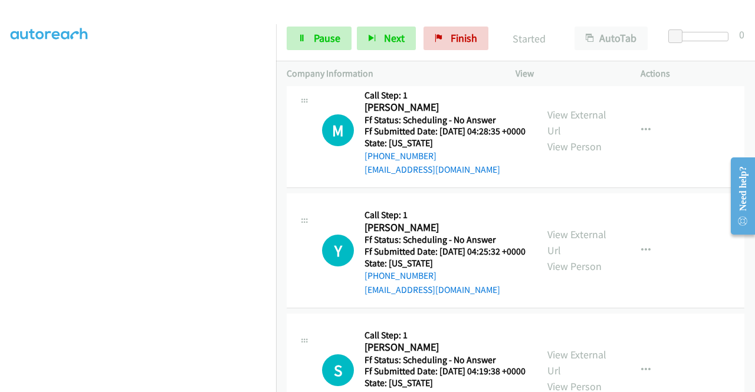
scroll to position [9756, 0]
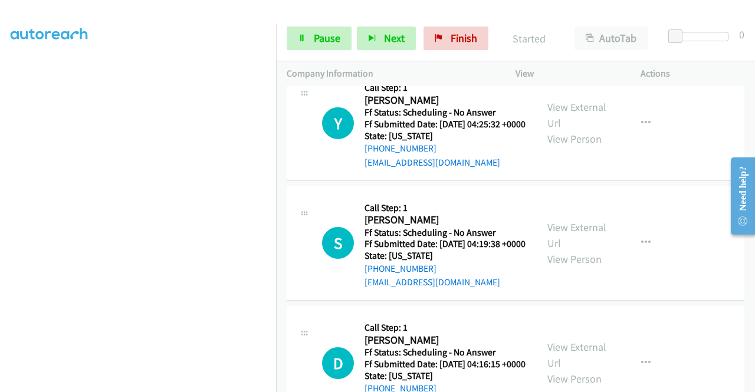
scroll to position [9874, 0]
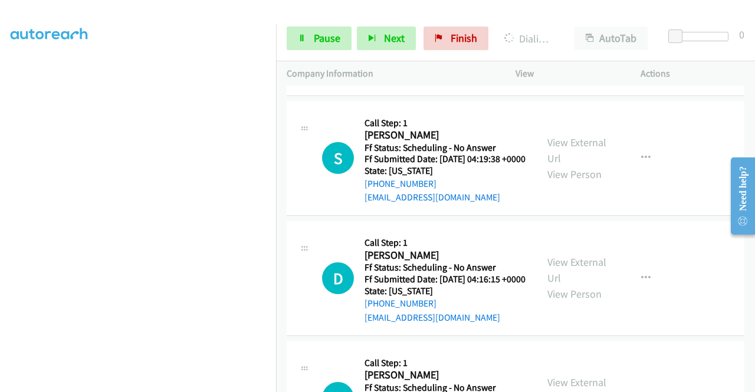
scroll to position [9992, 0]
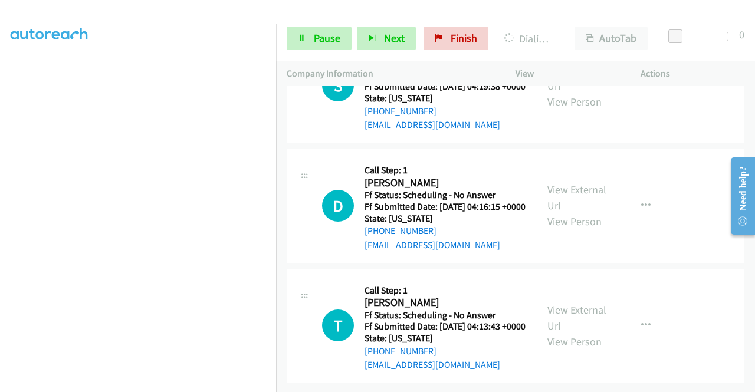
scroll to position [10405, 0]
click at [565, 93] on link "View External Url" at bounding box center [576, 77] width 59 height 29
click at [559, 212] on link "View External Url" at bounding box center [576, 197] width 59 height 29
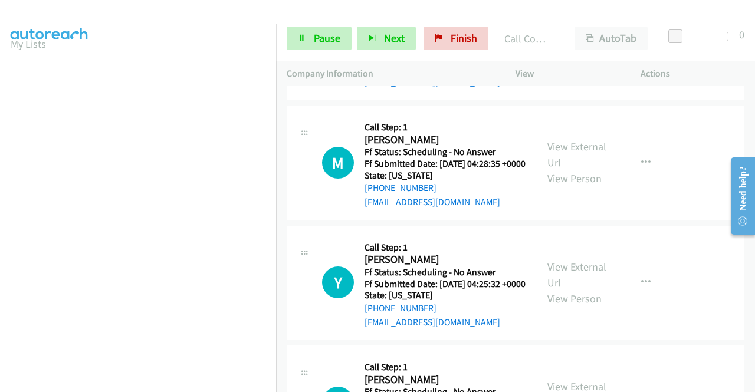
scroll to position [0, 0]
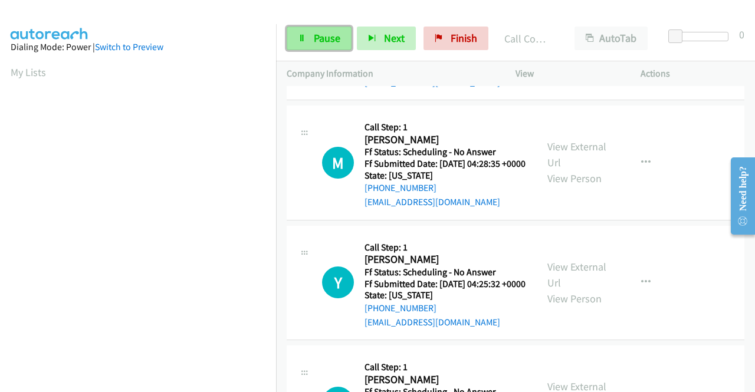
click at [307, 42] on link "Pause" at bounding box center [319, 39] width 65 height 24
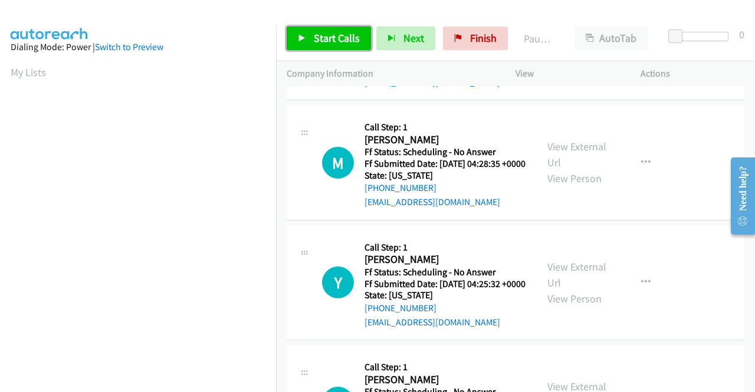
click at [307, 42] on link "Start Calls" at bounding box center [329, 39] width 84 height 24
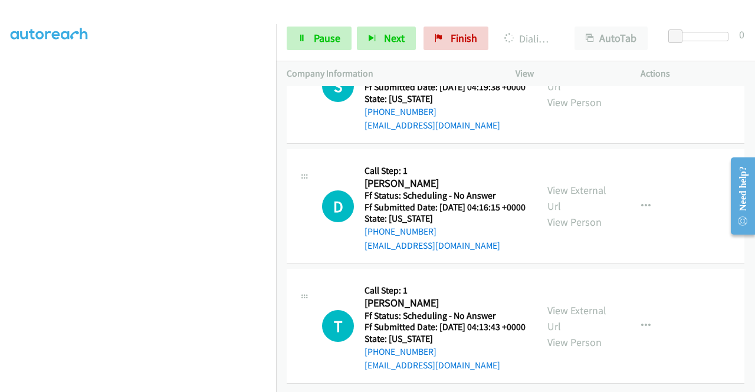
scroll to position [10781, 0]
click at [566, 304] on link "View External Url" at bounding box center [576, 318] width 59 height 29
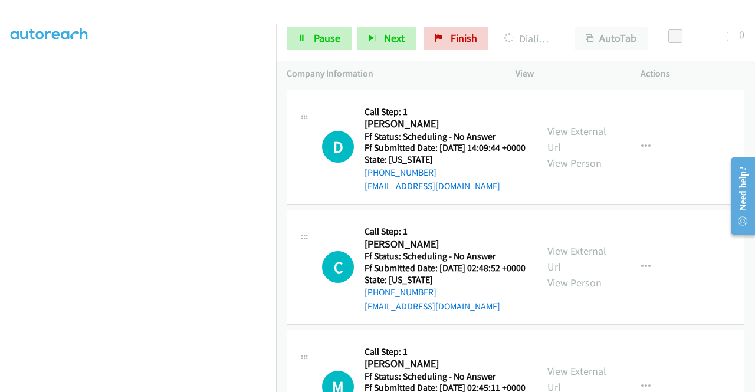
scroll to position [11117, 0]
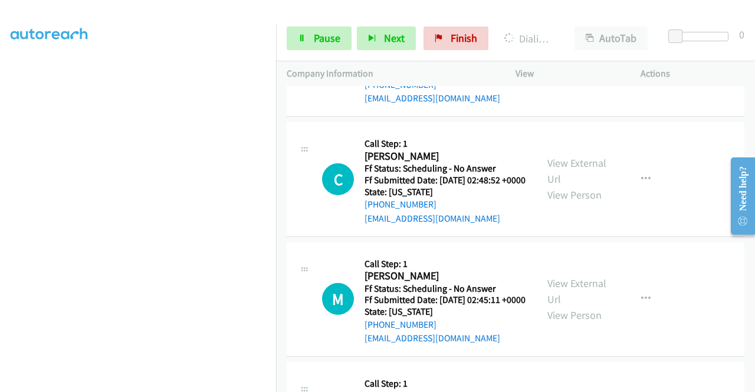
scroll to position [11235, 0]
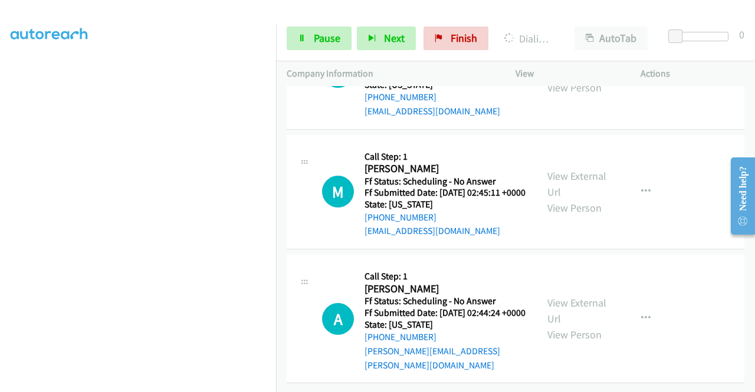
scroll to position [11412, 0]
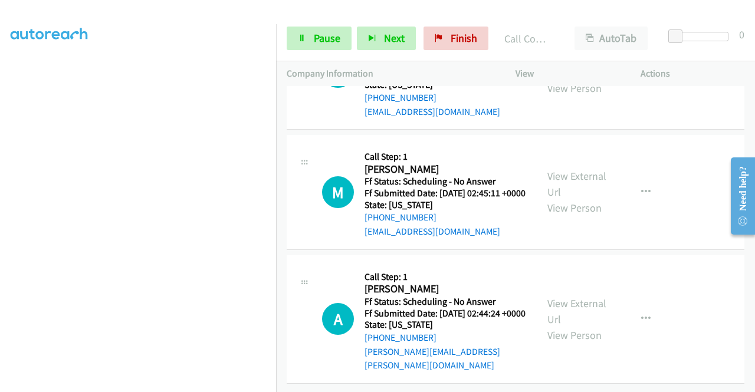
click at [587, 79] on link "View External Url" at bounding box center [576, 64] width 59 height 29
click at [307, 36] on link "Pause" at bounding box center [319, 39] width 65 height 24
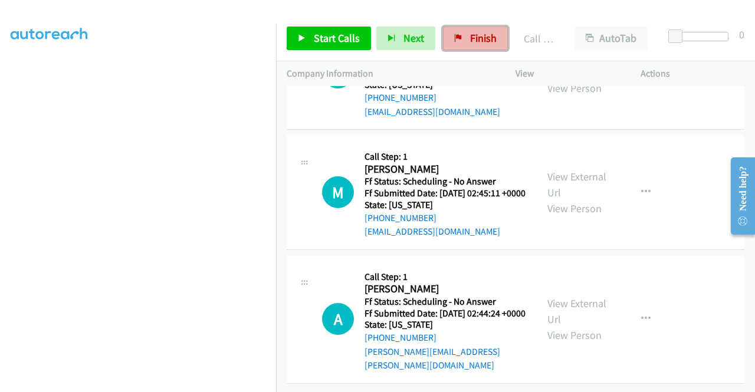
click at [470, 43] on span "Finish" at bounding box center [483, 38] width 27 height 14
